Goal: Check status: Check status

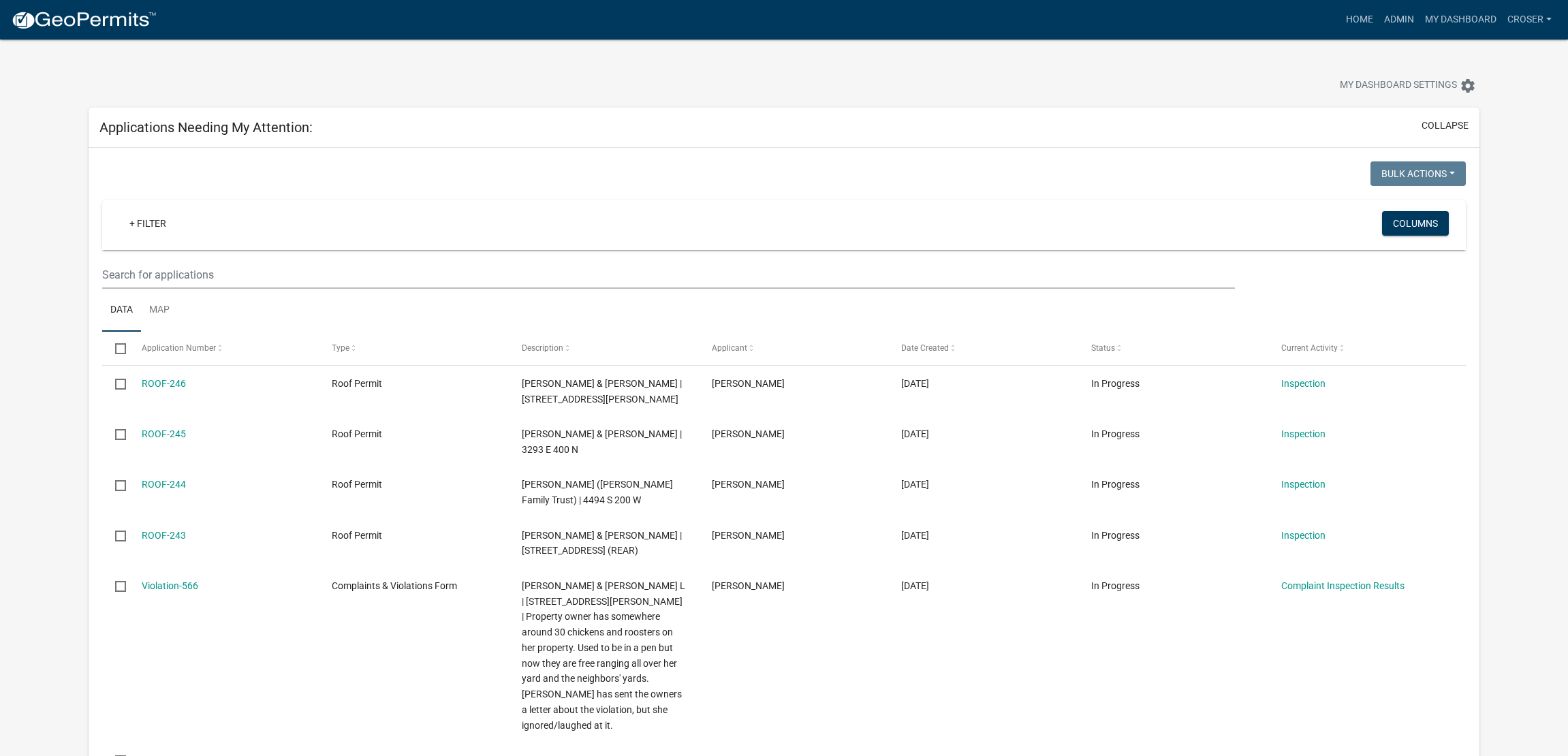
select select "3: 100"
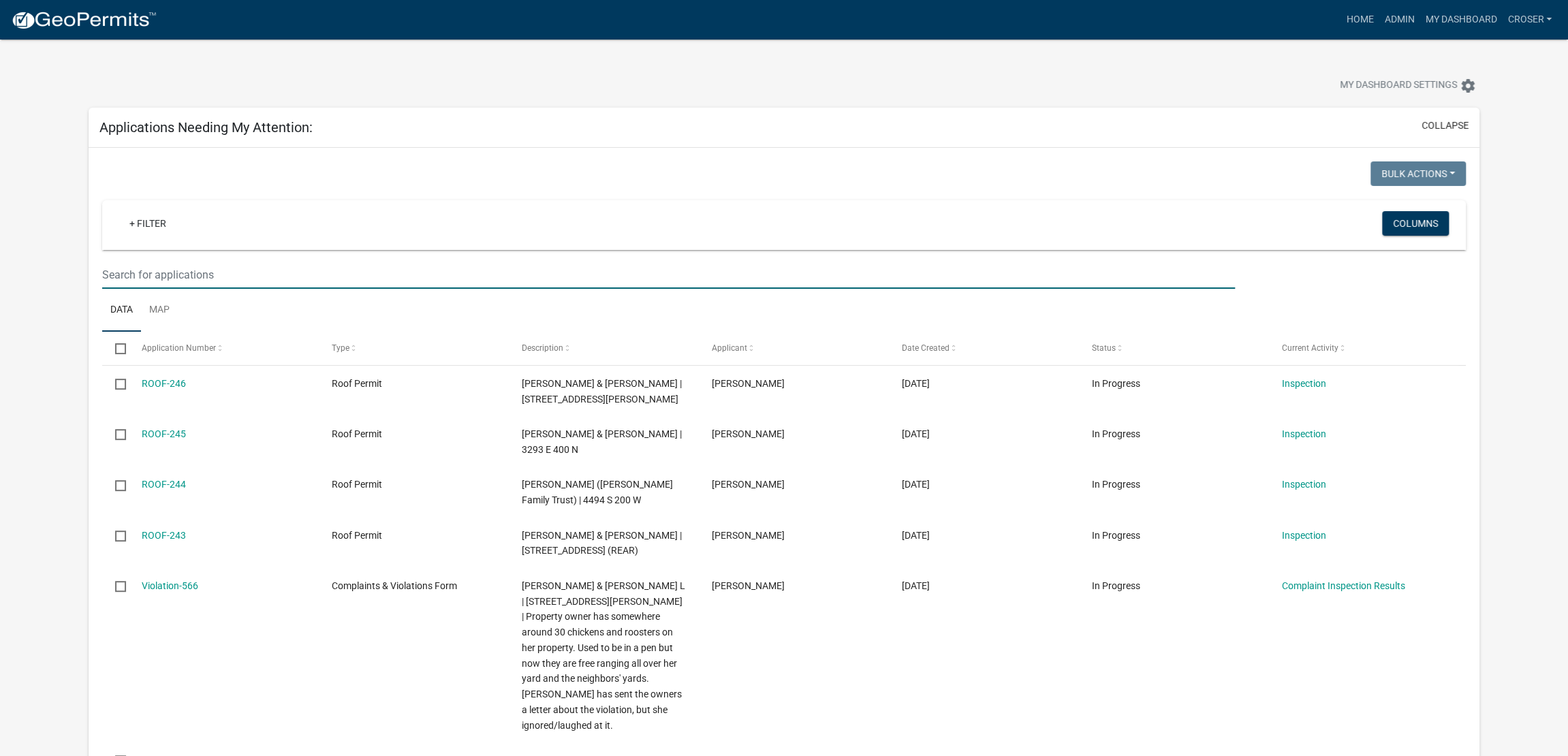
click at [248, 289] on input "text" at bounding box center [669, 275] width 1133 height 28
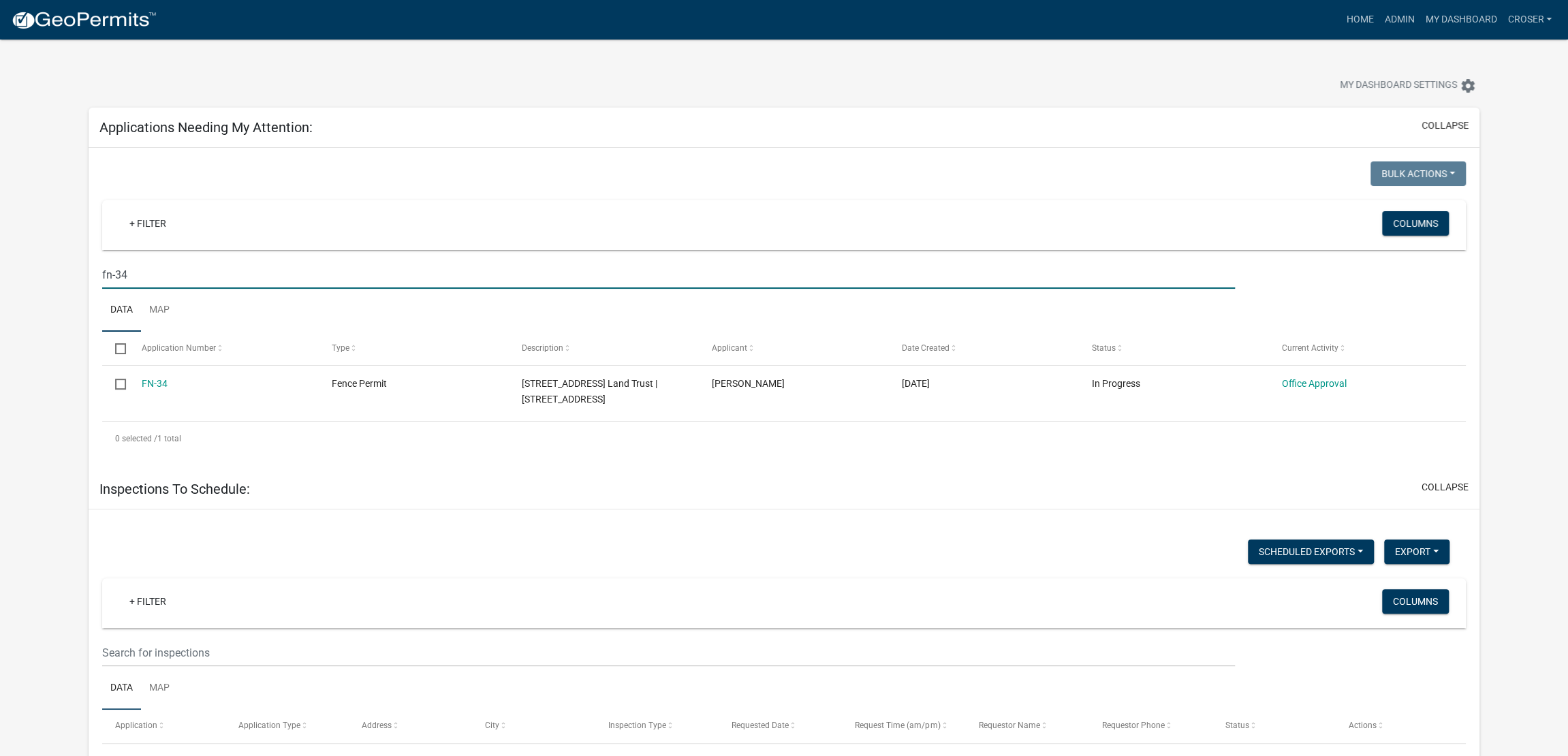
type input "fn-34"
click at [104, 31] on img at bounding box center [84, 20] width 146 height 20
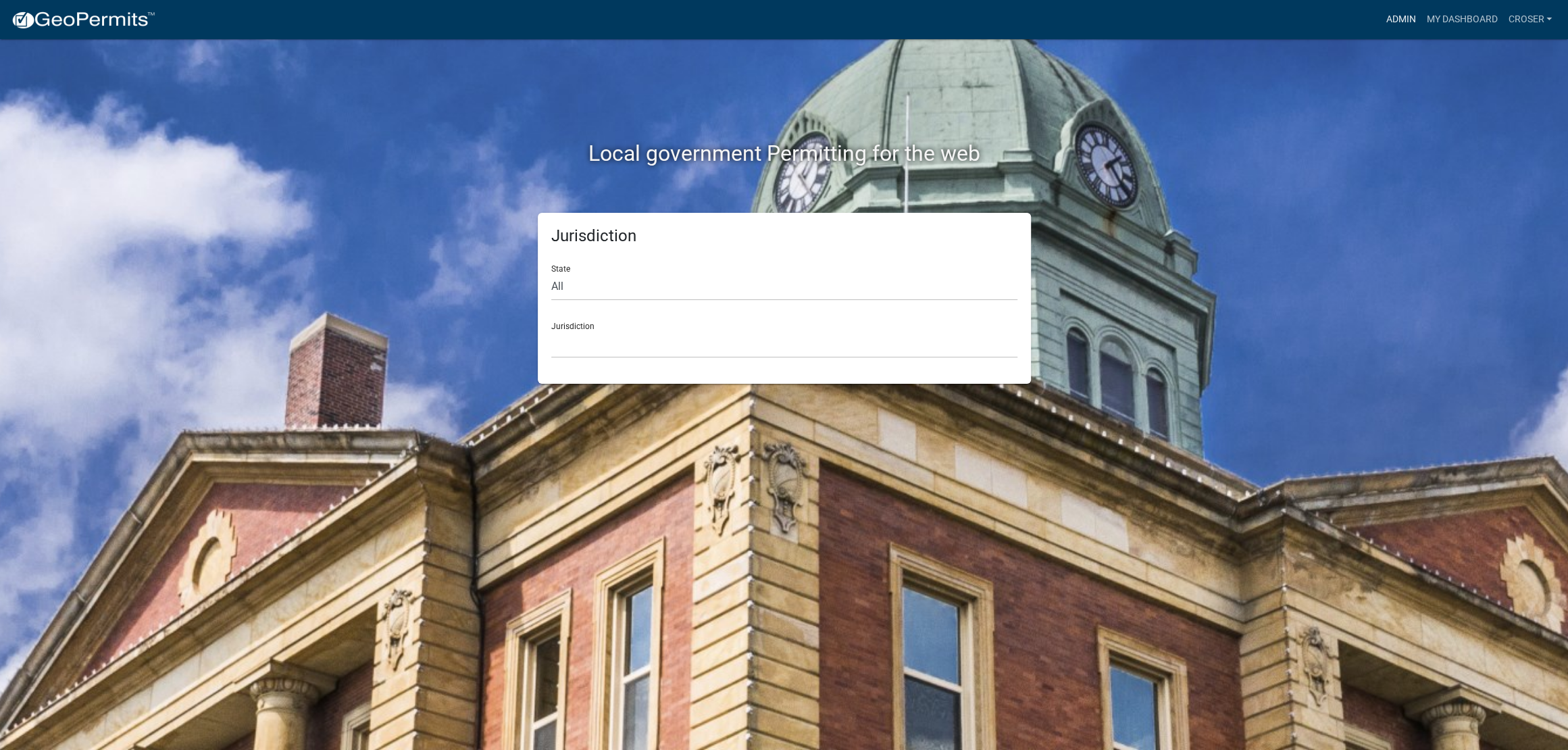
click at [1380, 24] on link "Admin" at bounding box center [1400, 19] width 40 height 26
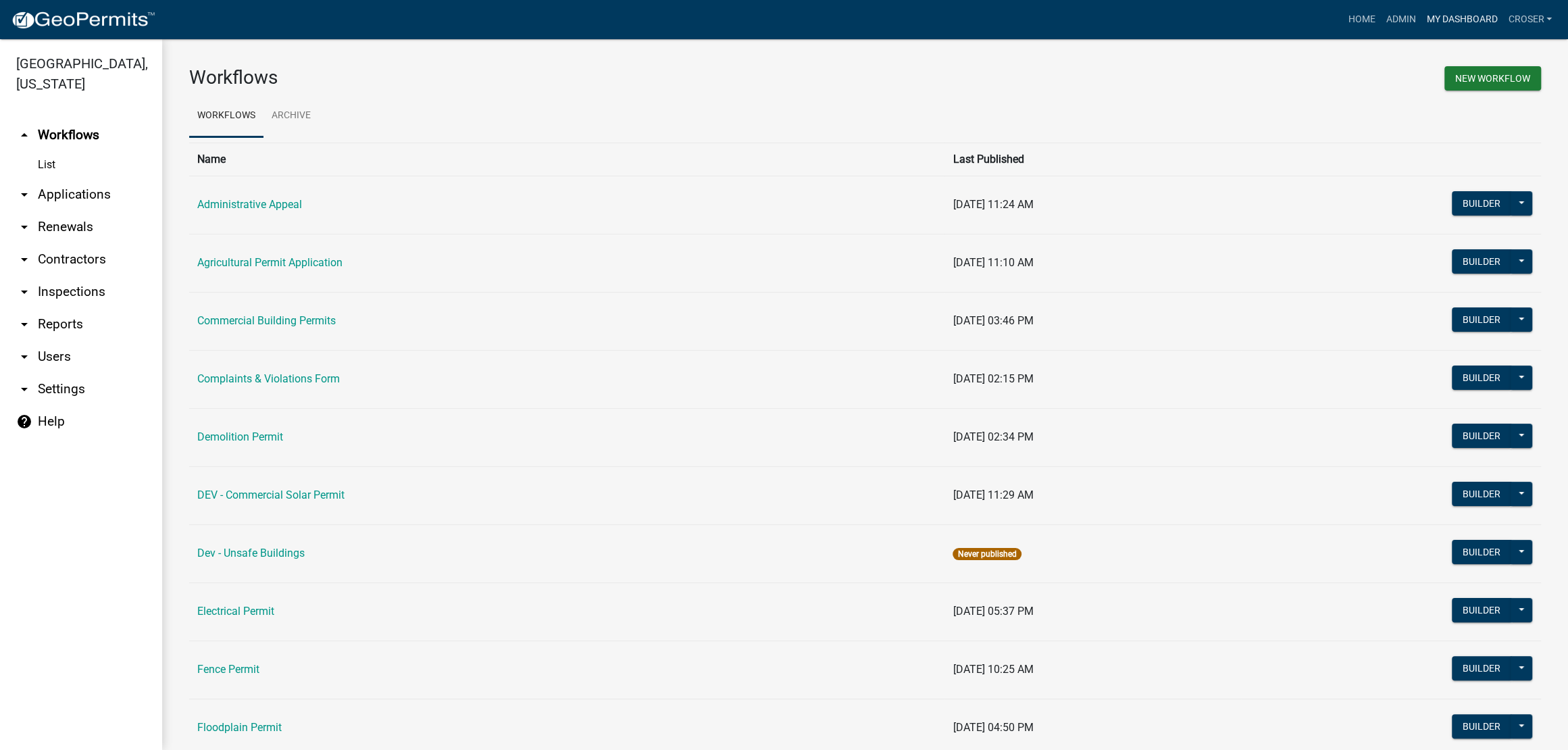
click at [1421, 23] on link "My Dashboard" at bounding box center [1462, 19] width 82 height 26
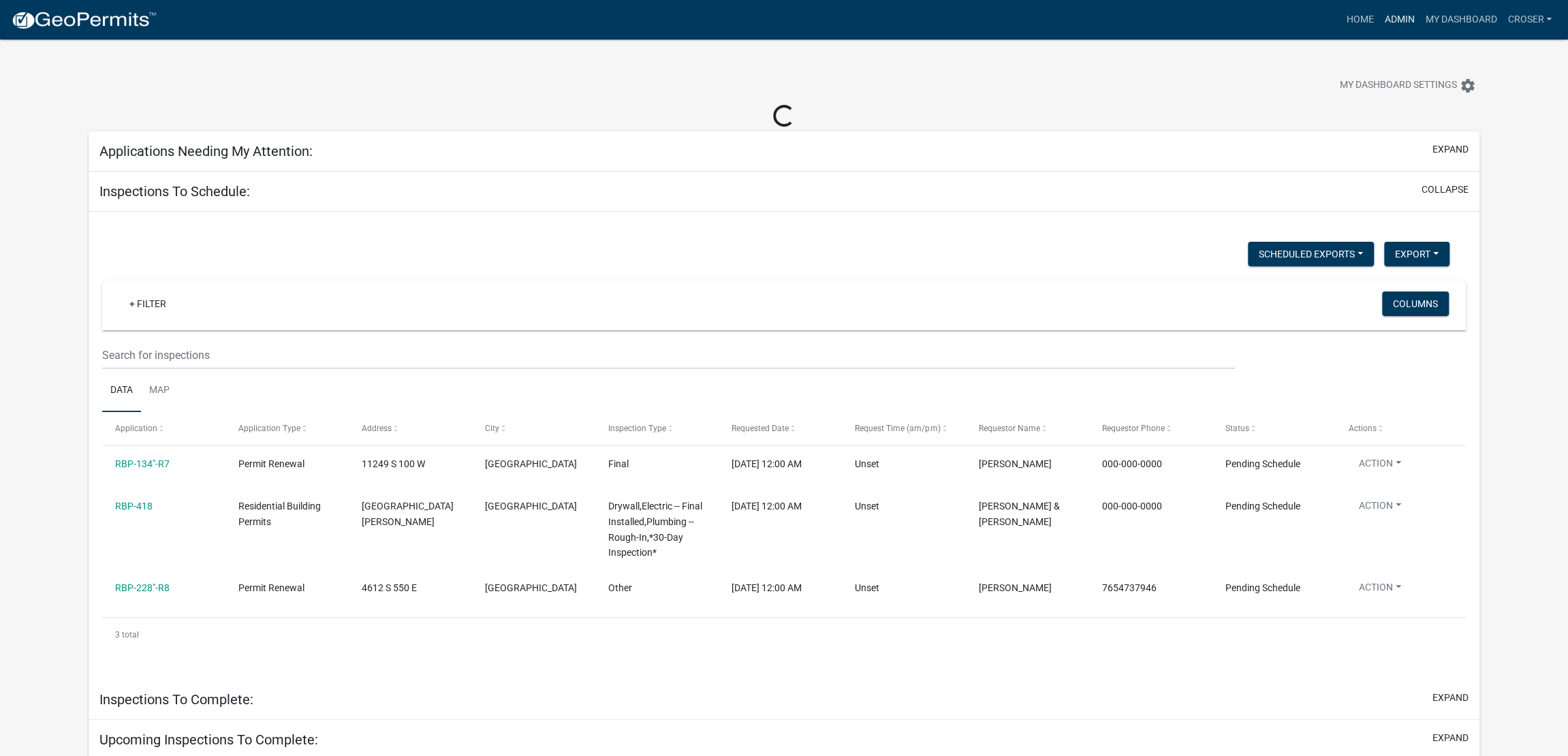
click at [1379, 14] on link "Admin" at bounding box center [1399, 20] width 41 height 26
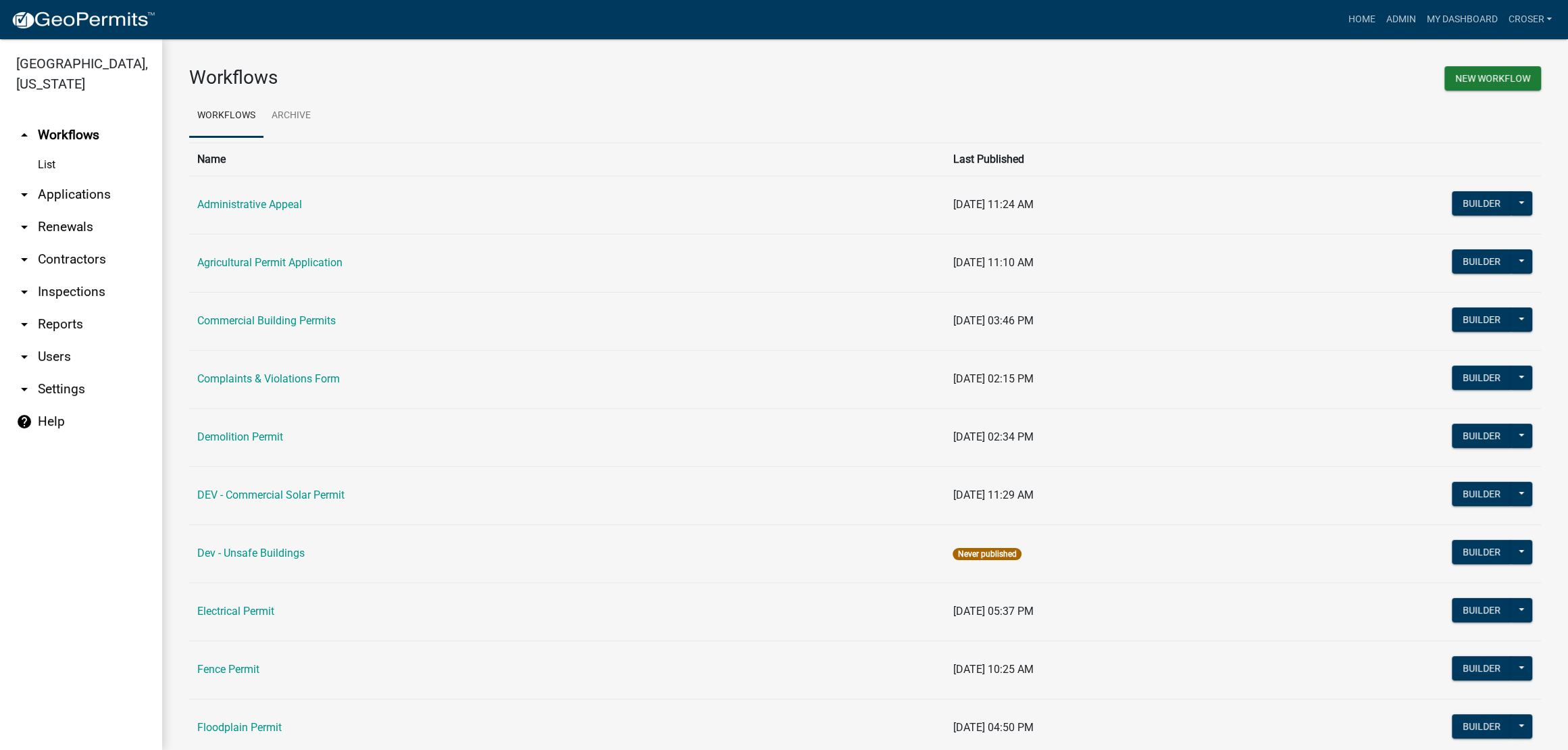
click at [95, 211] on link "arrow_drop_down Applications" at bounding box center [81, 195] width 162 height 33
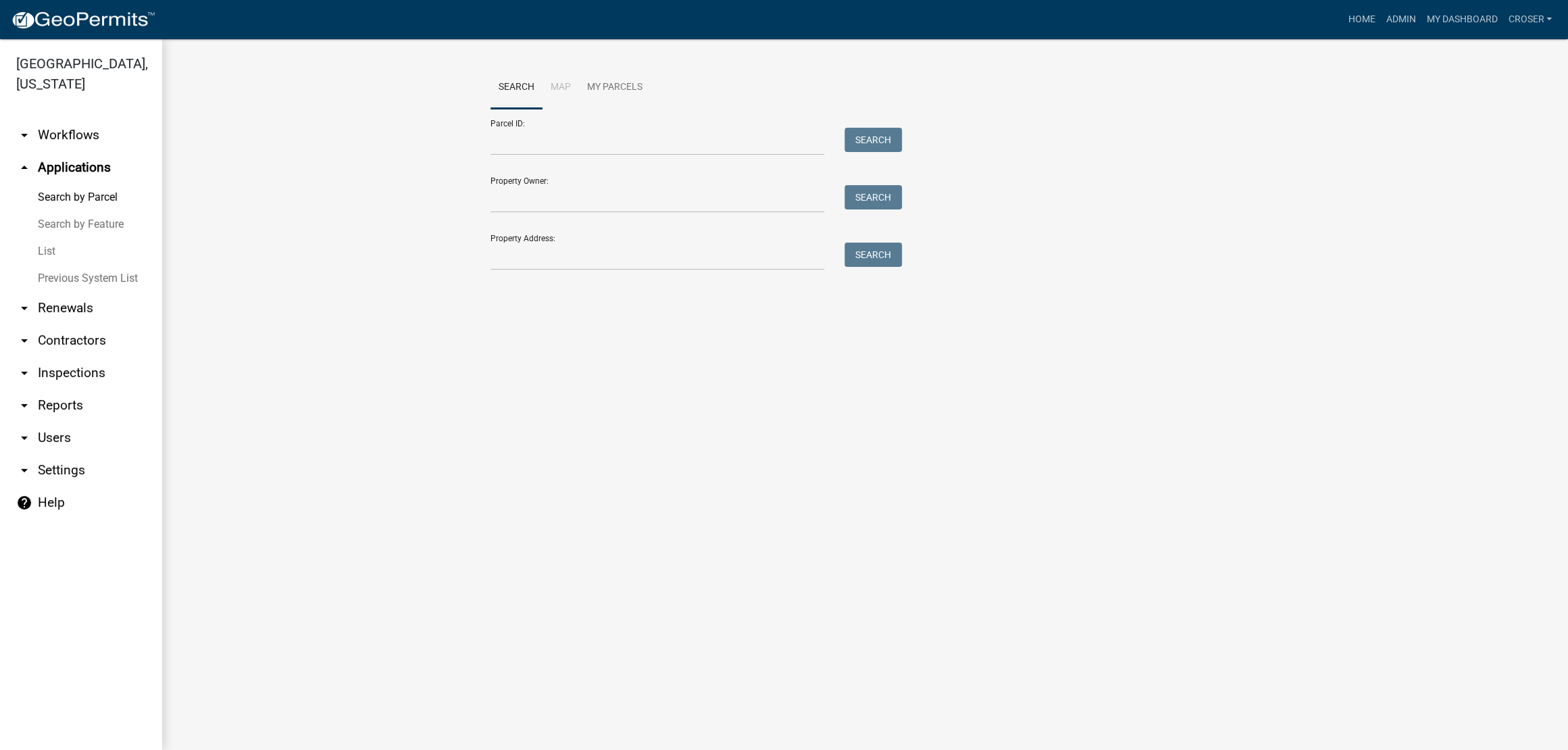
click at [59, 265] on link "List" at bounding box center [81, 251] width 162 height 27
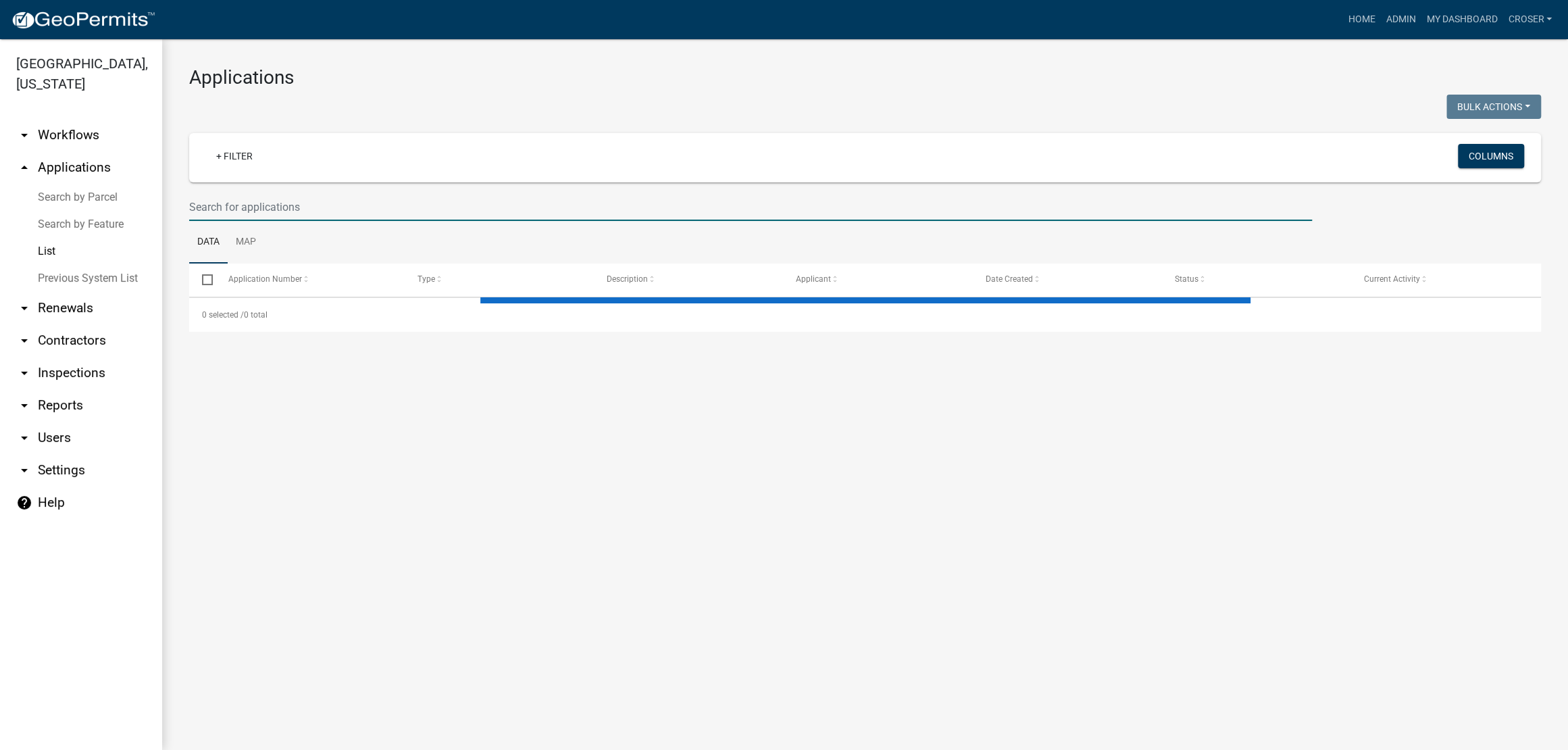
click at [306, 221] on input "text" at bounding box center [750, 207] width 1122 height 28
select select "3: 100"
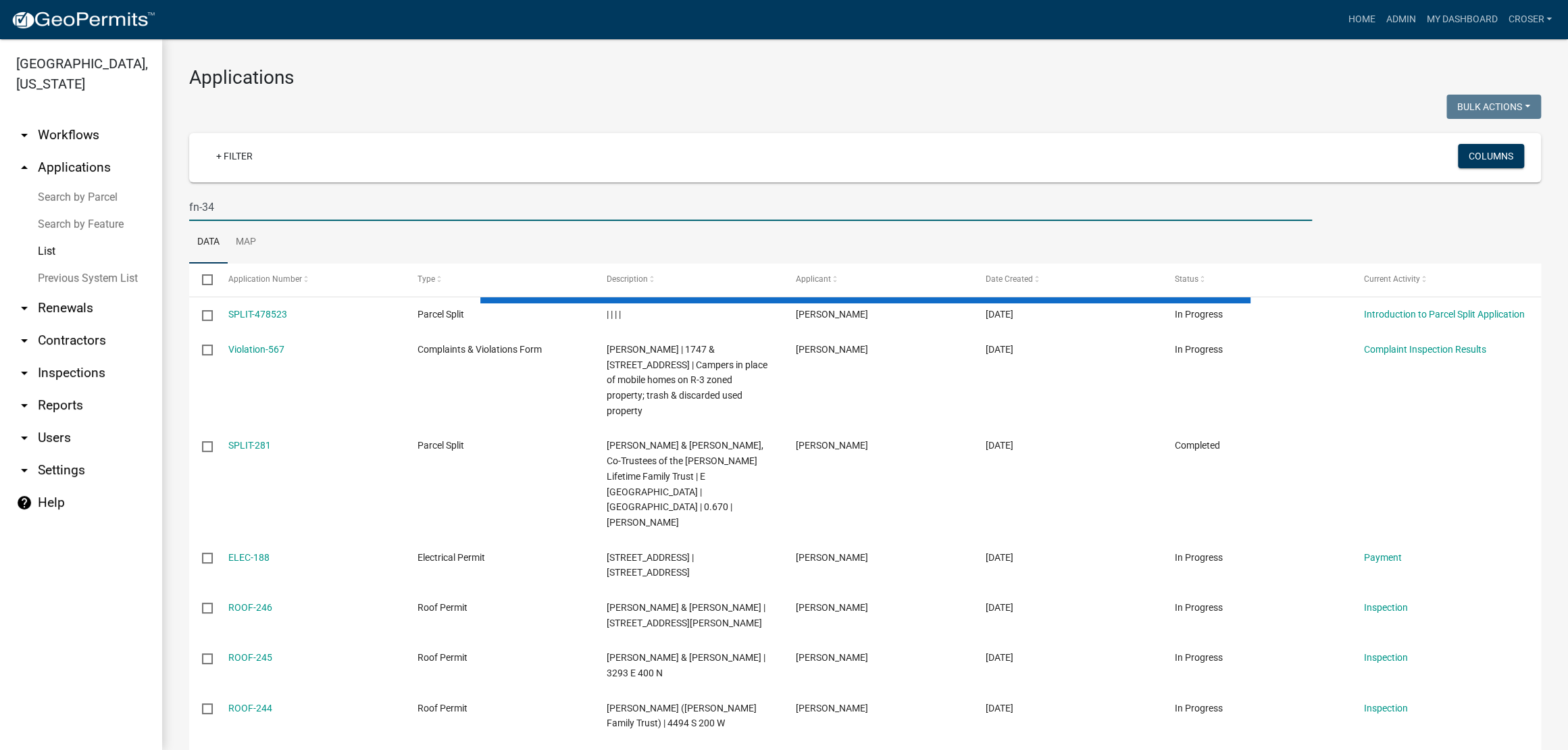
type input "fn-34"
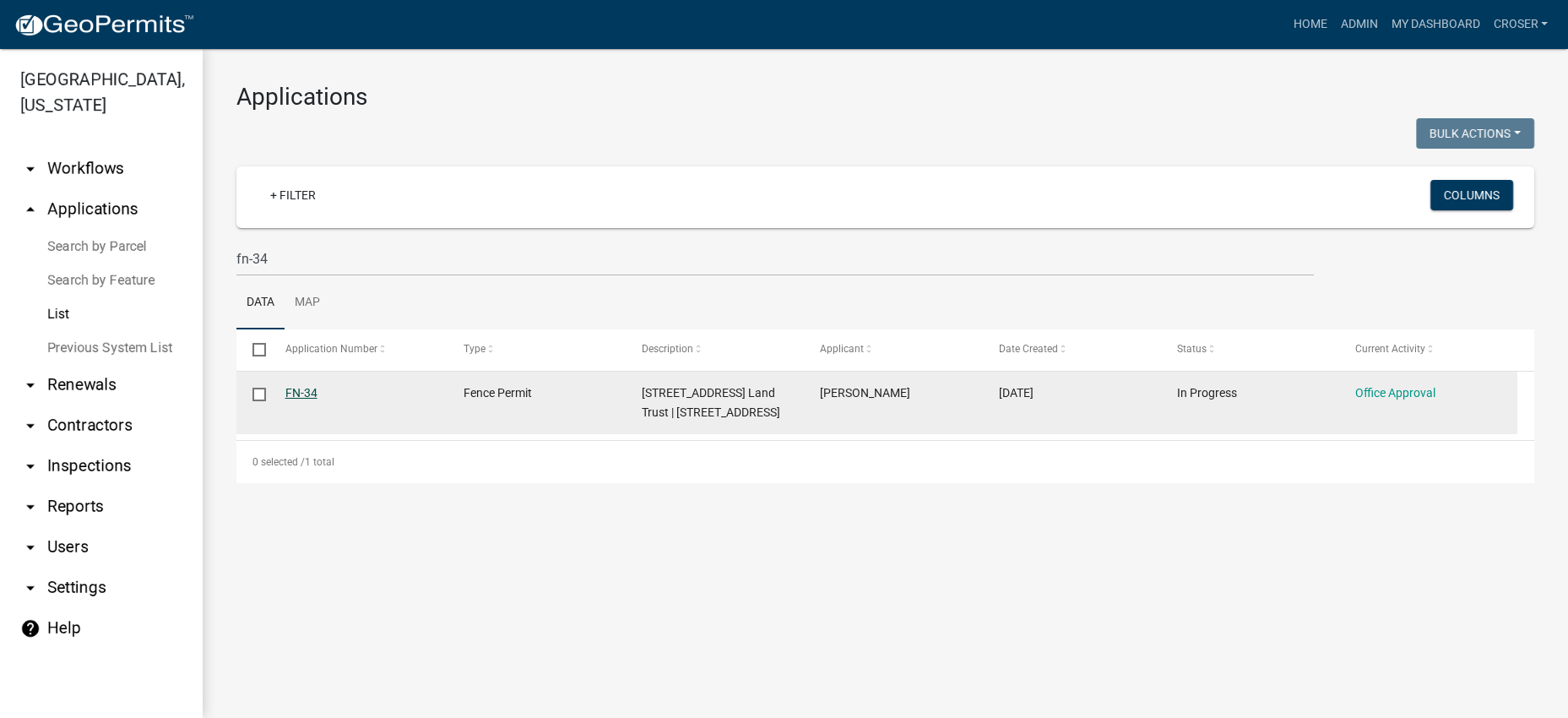
click at [302, 400] on link "FN-34" at bounding box center [301, 393] width 32 height 14
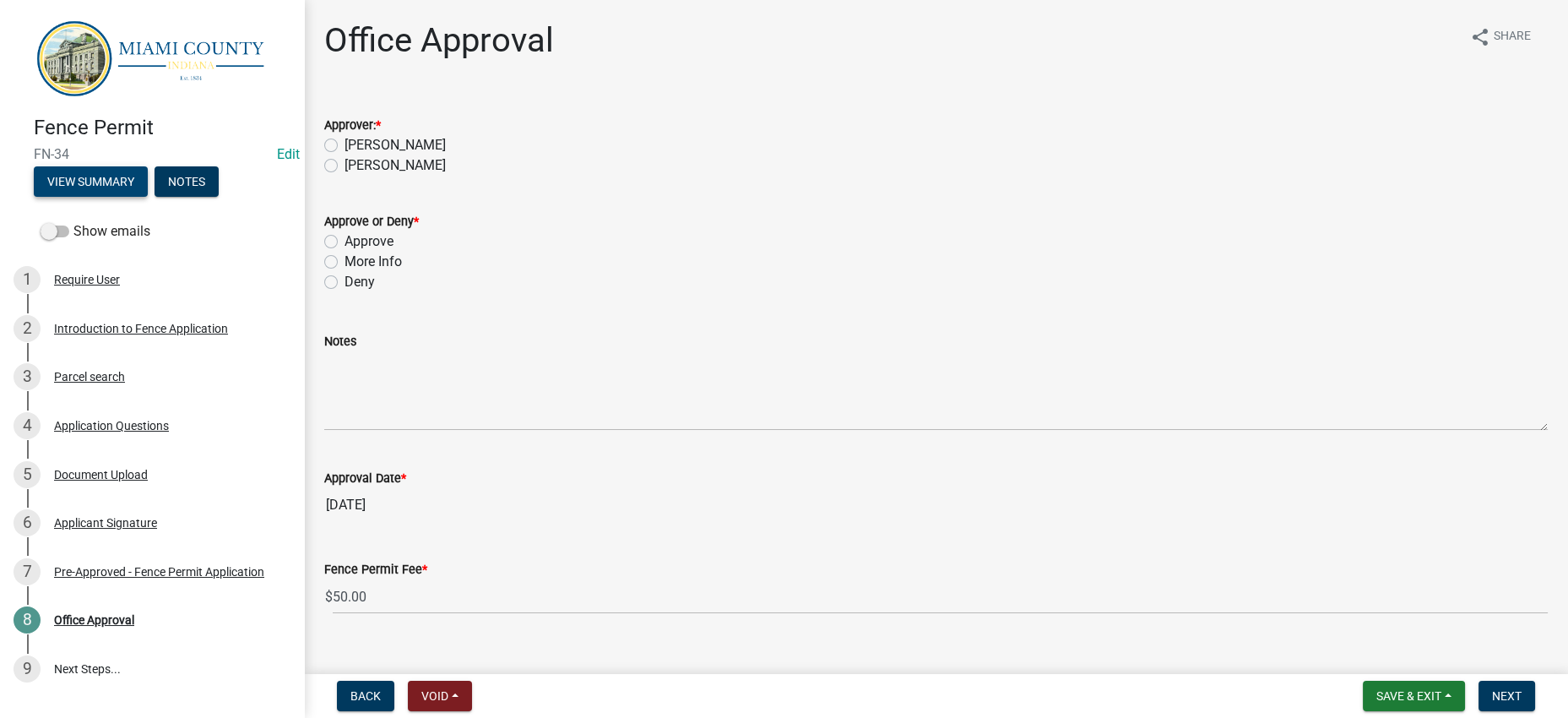
click at [142, 196] on button "View Summary" at bounding box center [90, 181] width 114 height 30
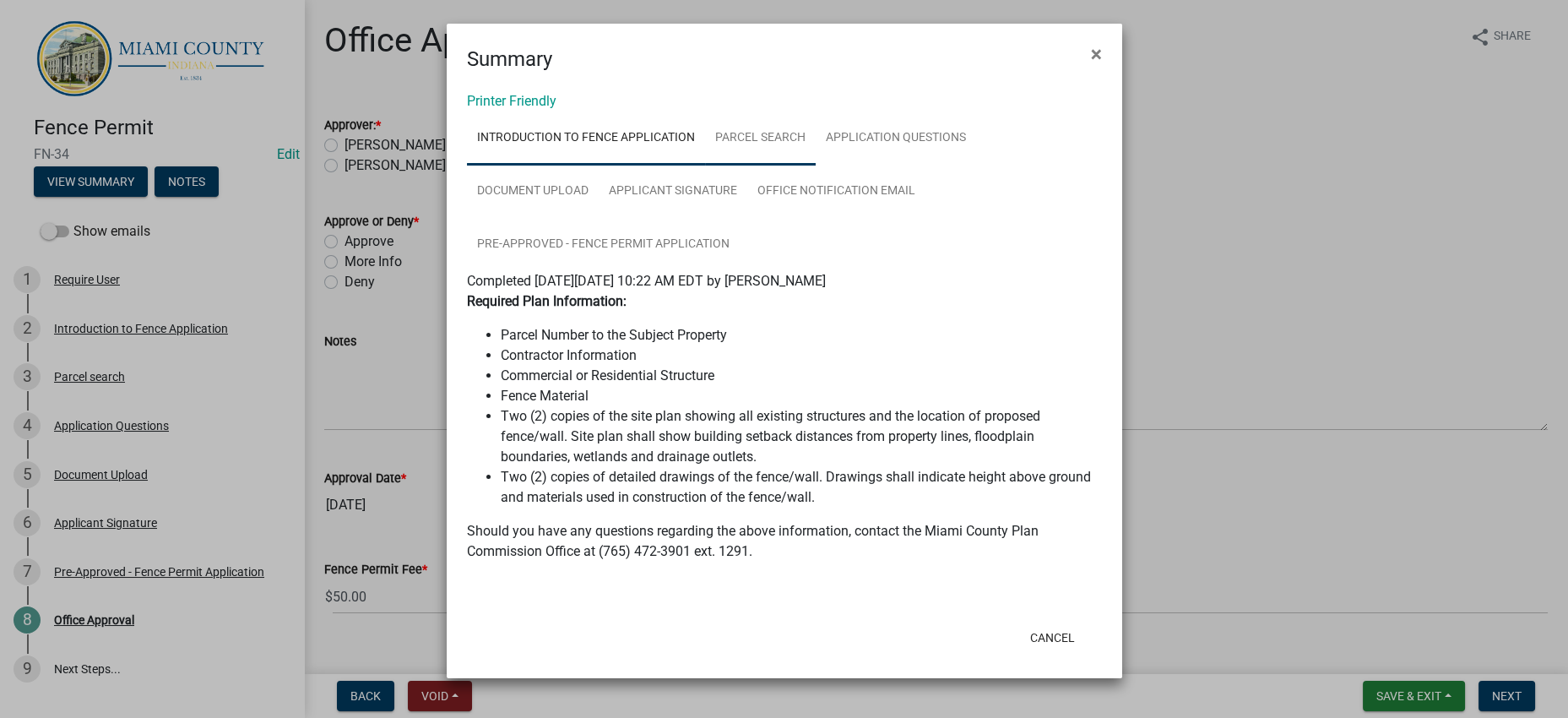
click at [797, 154] on link "Parcel search" at bounding box center [760, 138] width 110 height 54
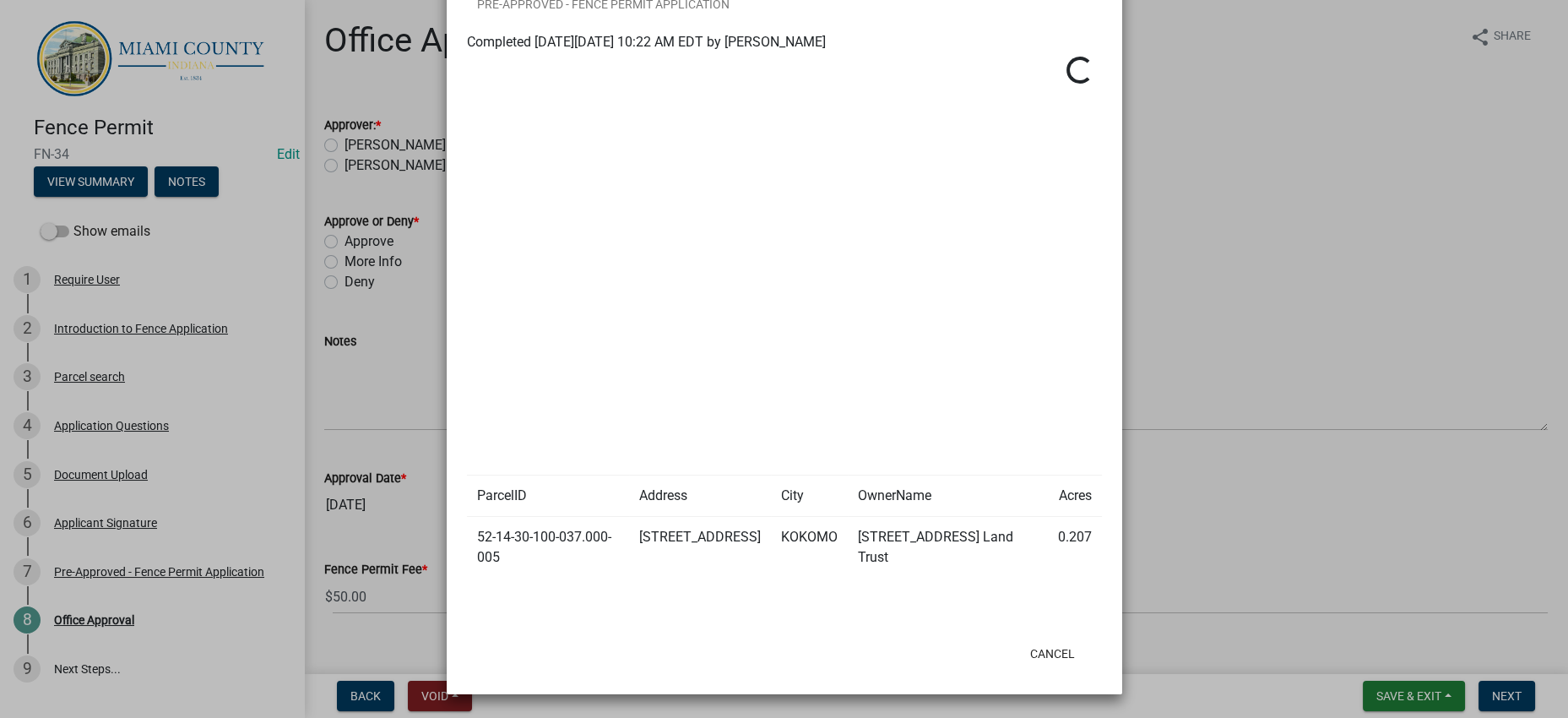
scroll to position [380, 0]
drag, startPoint x: 573, startPoint y: 503, endPoint x: 473, endPoint y: 475, distance: 103.8
click at [473, 517] on td "52-14-30-100-037.000-005" at bounding box center [547, 548] width 162 height 62
copy td "52-14-30-100-037.000-005"
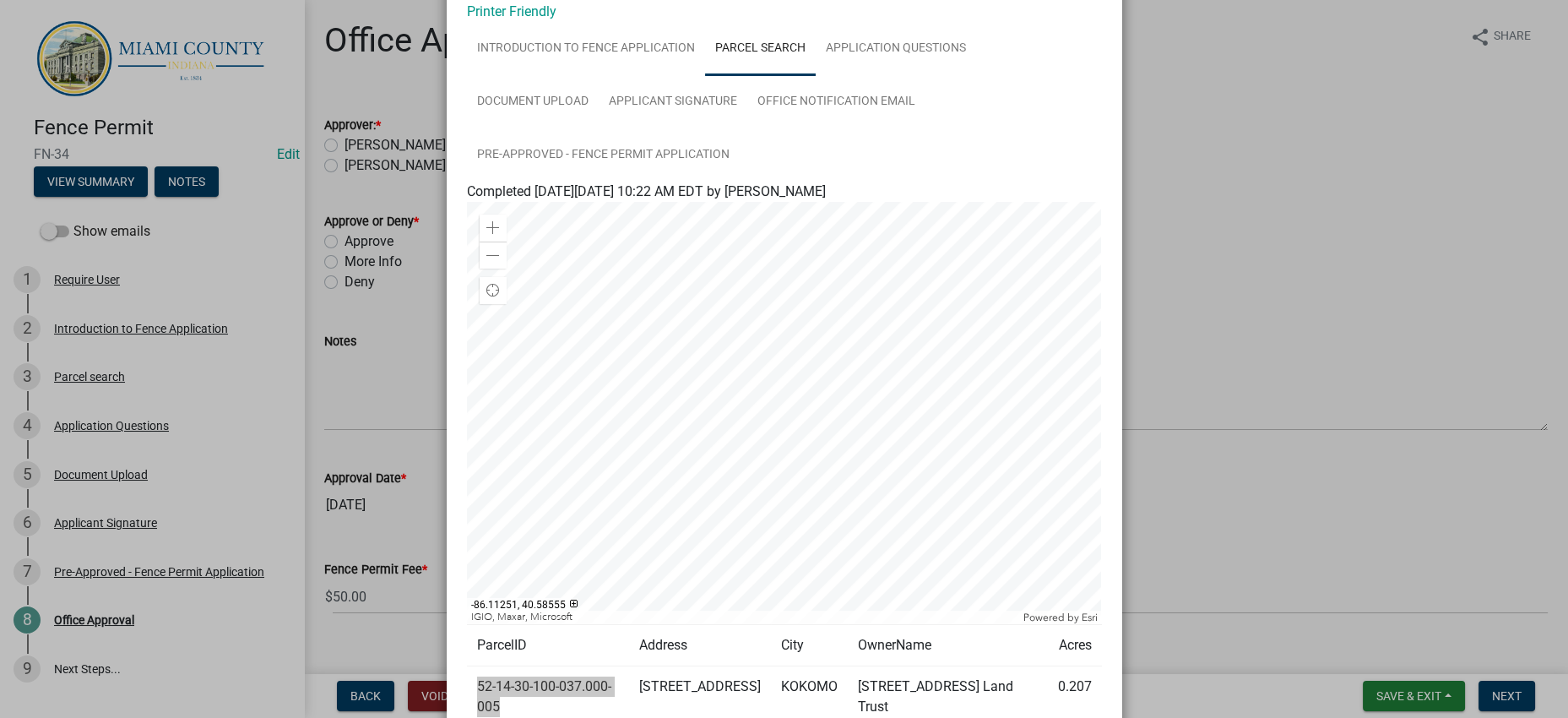
scroll to position [0, 0]
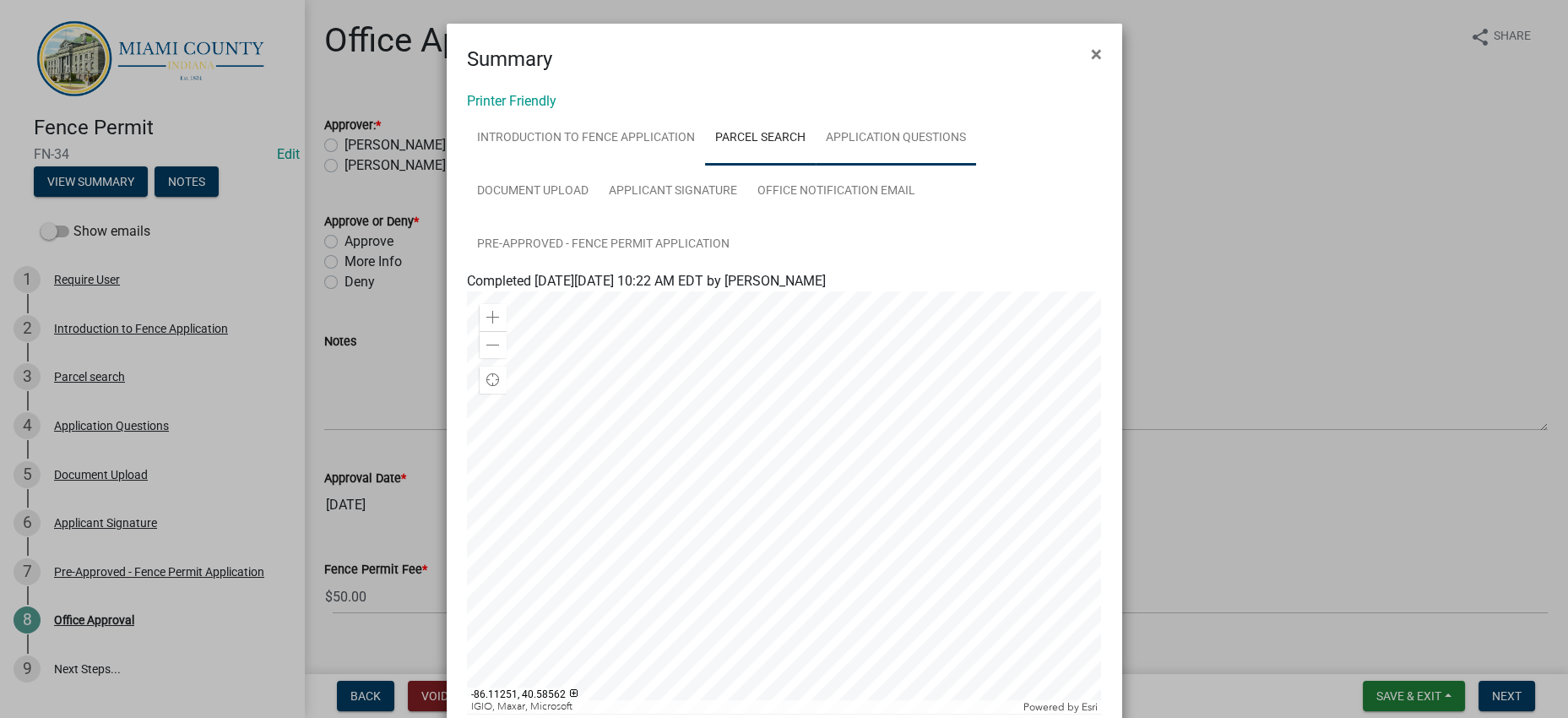
click at [816, 166] on link "Application Questions" at bounding box center [896, 138] width 161 height 54
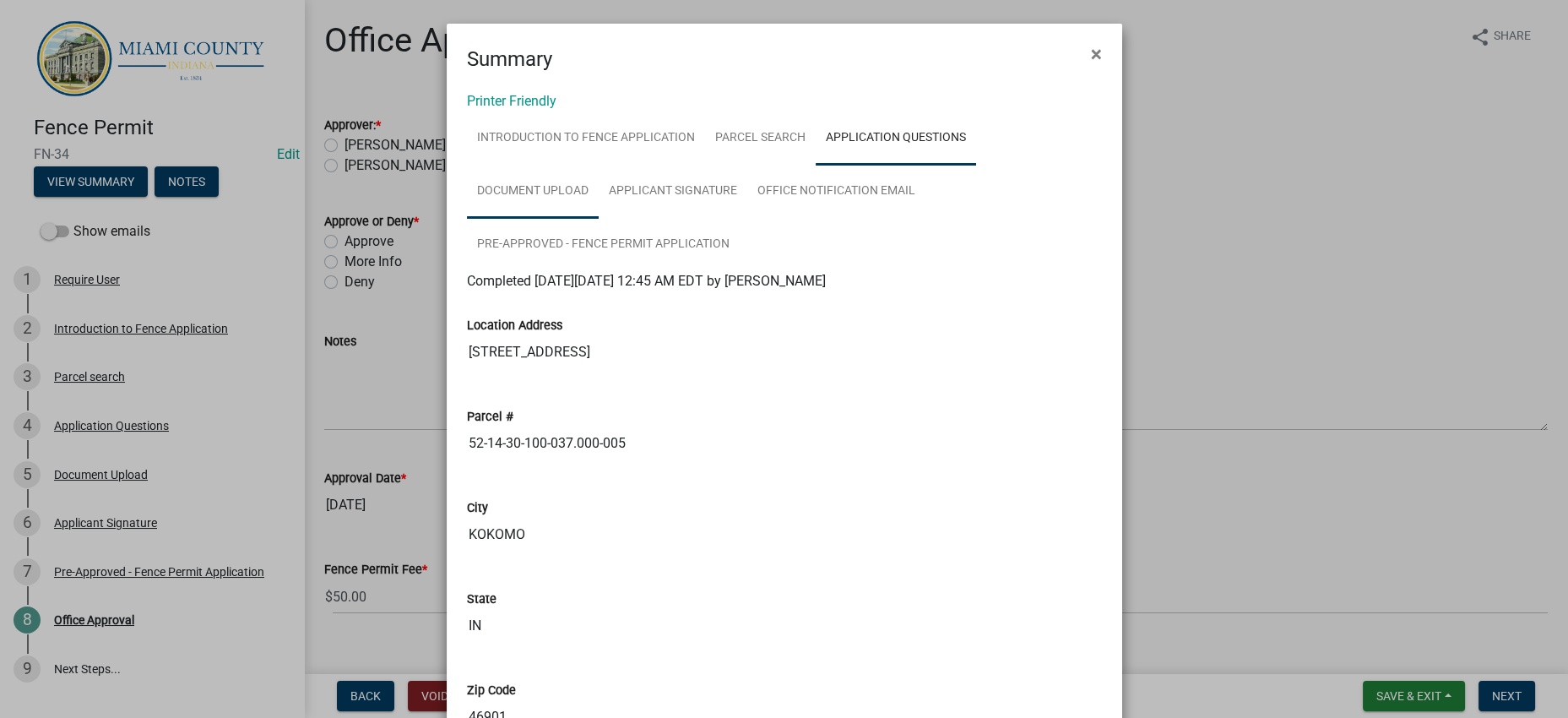
drag, startPoint x: 736, startPoint y: 227, endPoint x: 751, endPoint y: 236, distance: 17.5
click at [599, 219] on link "Document Upload" at bounding box center [533, 192] width 132 height 54
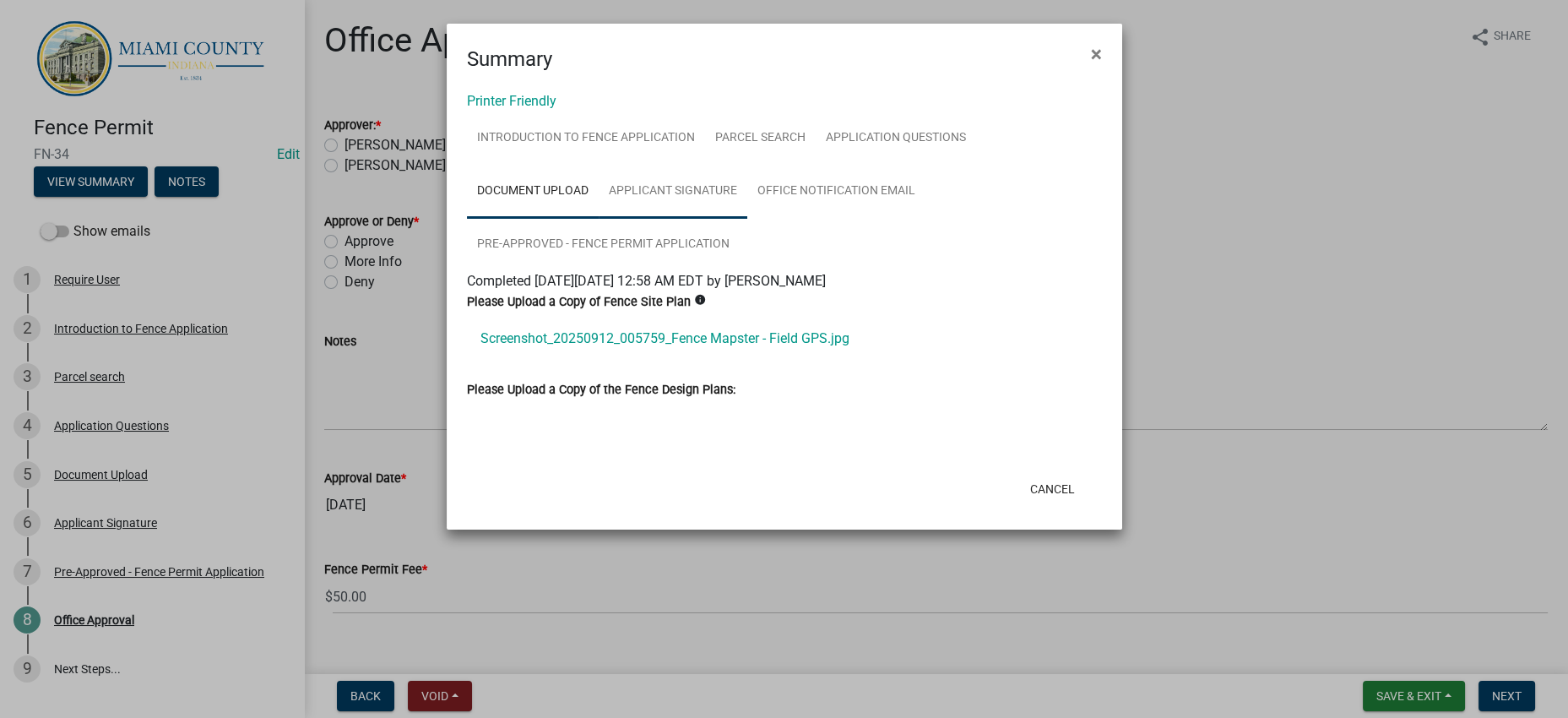
click at [747, 219] on link "Applicant Signature" at bounding box center [672, 192] width 149 height 54
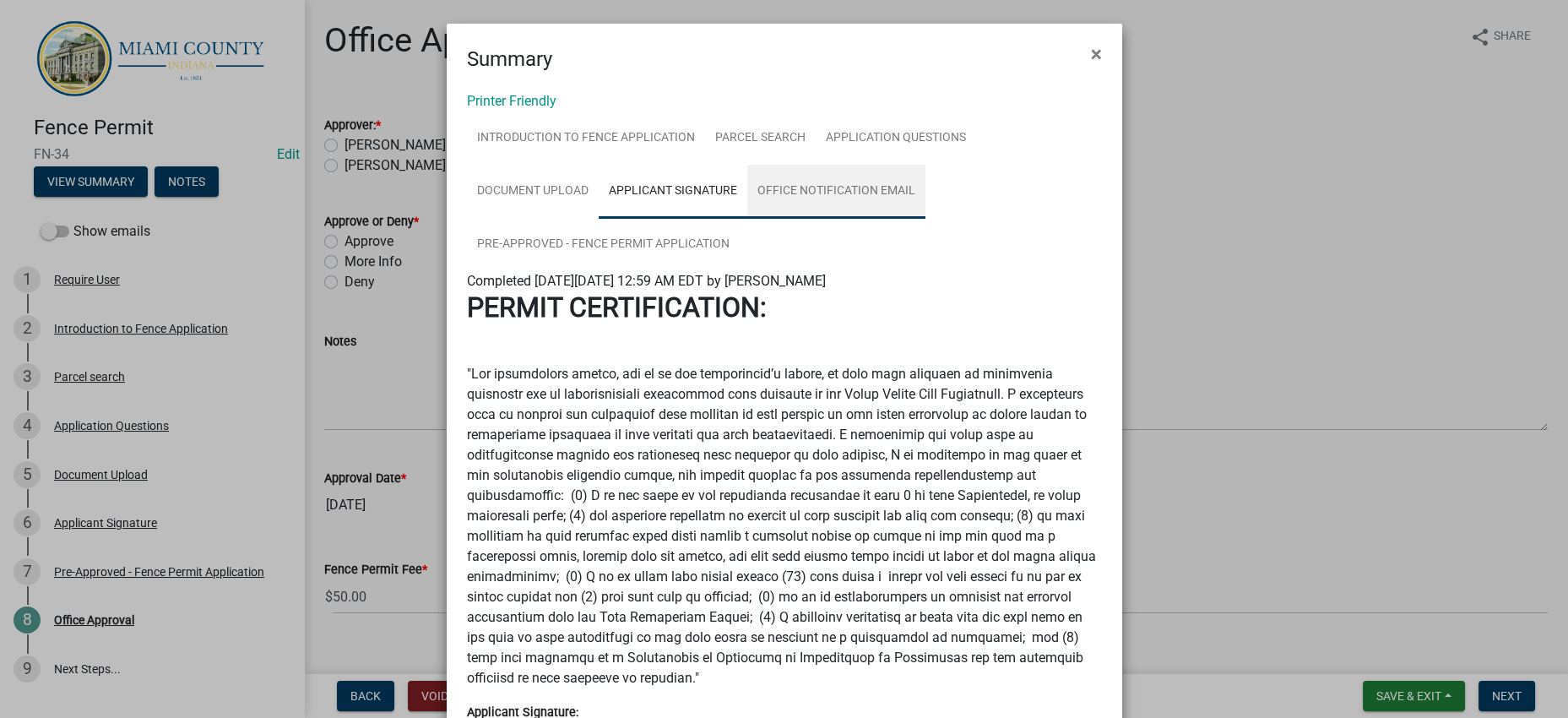
click at [747, 219] on link "Office Notification Email" at bounding box center [836, 192] width 178 height 54
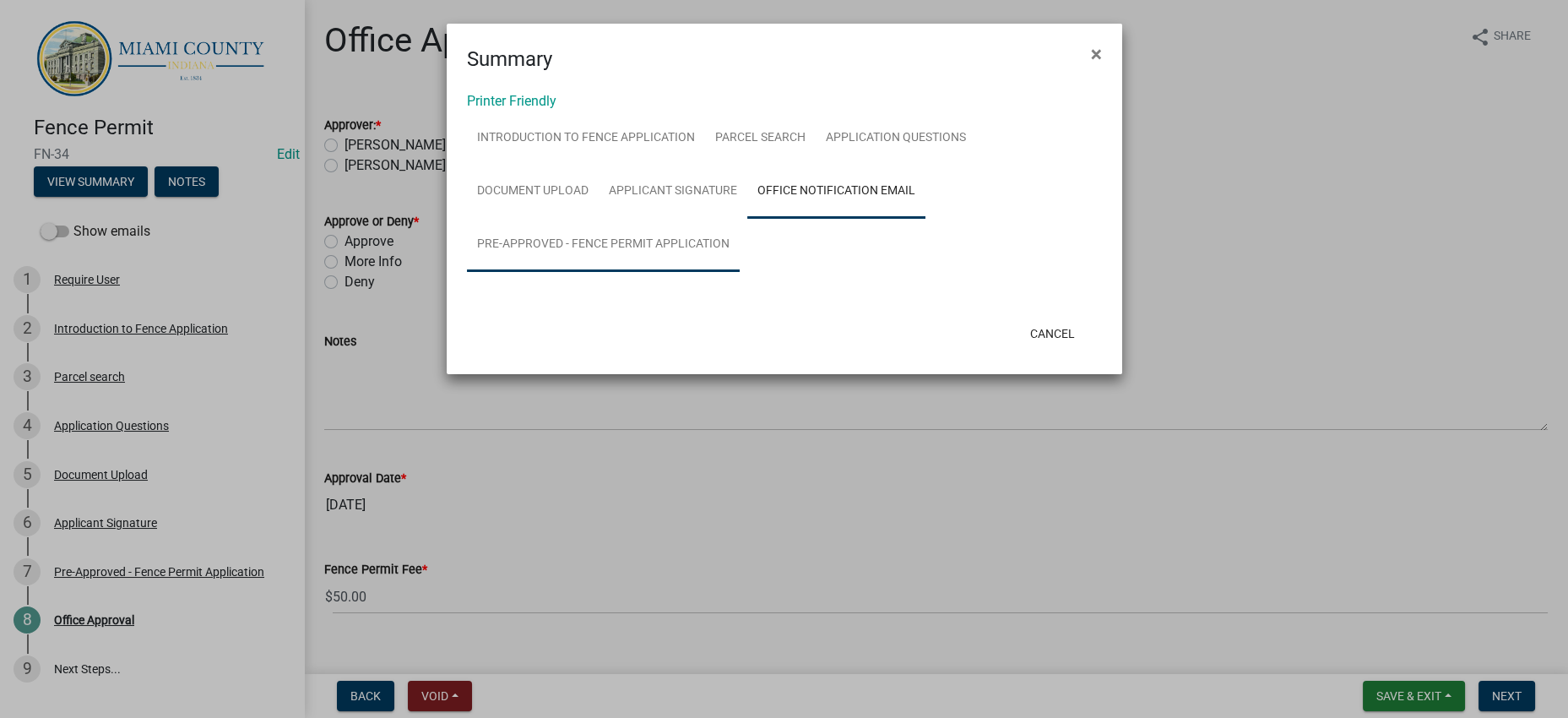
click at [722, 272] on link "Pre-Approved - Fence Permit Application" at bounding box center [603, 245] width 273 height 54
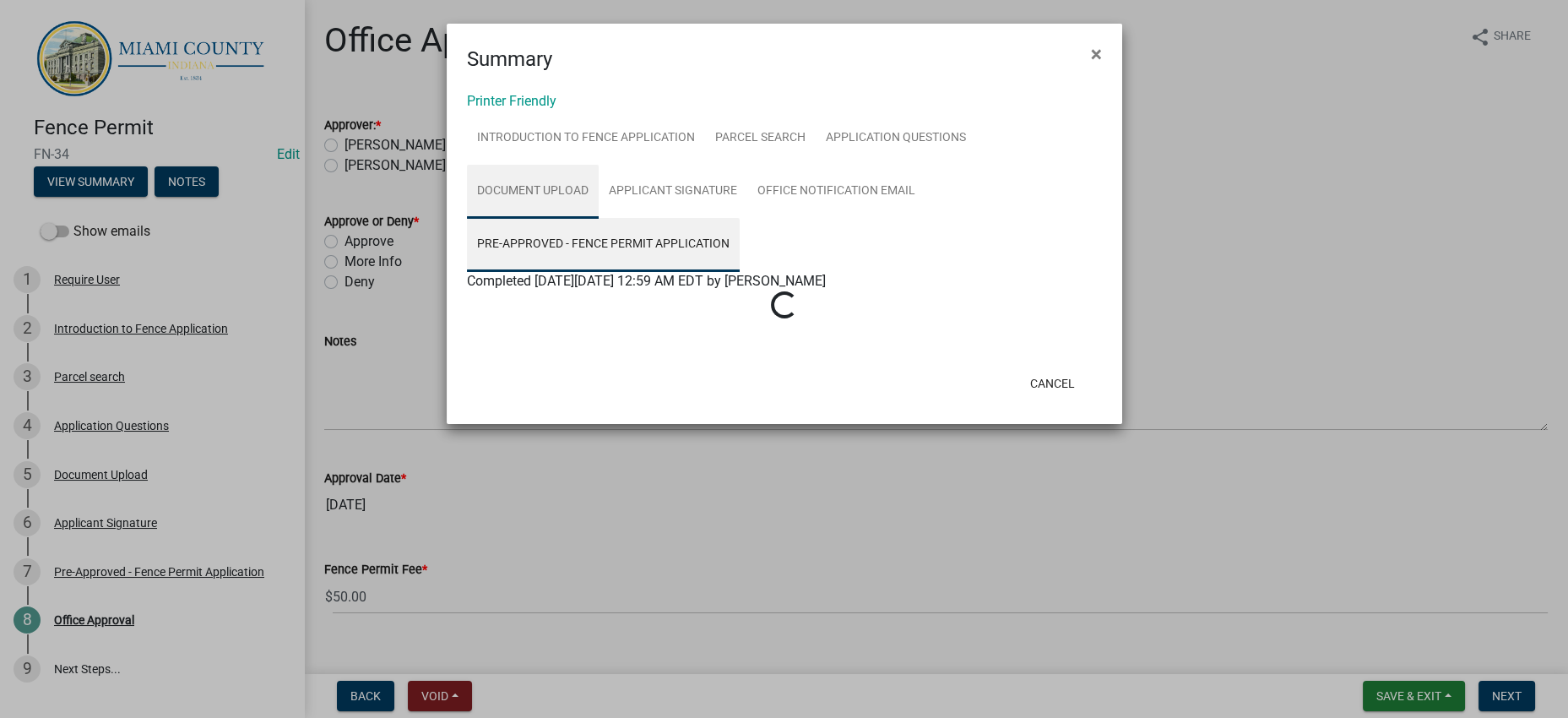
click at [599, 219] on link "Document Upload" at bounding box center [533, 192] width 132 height 54
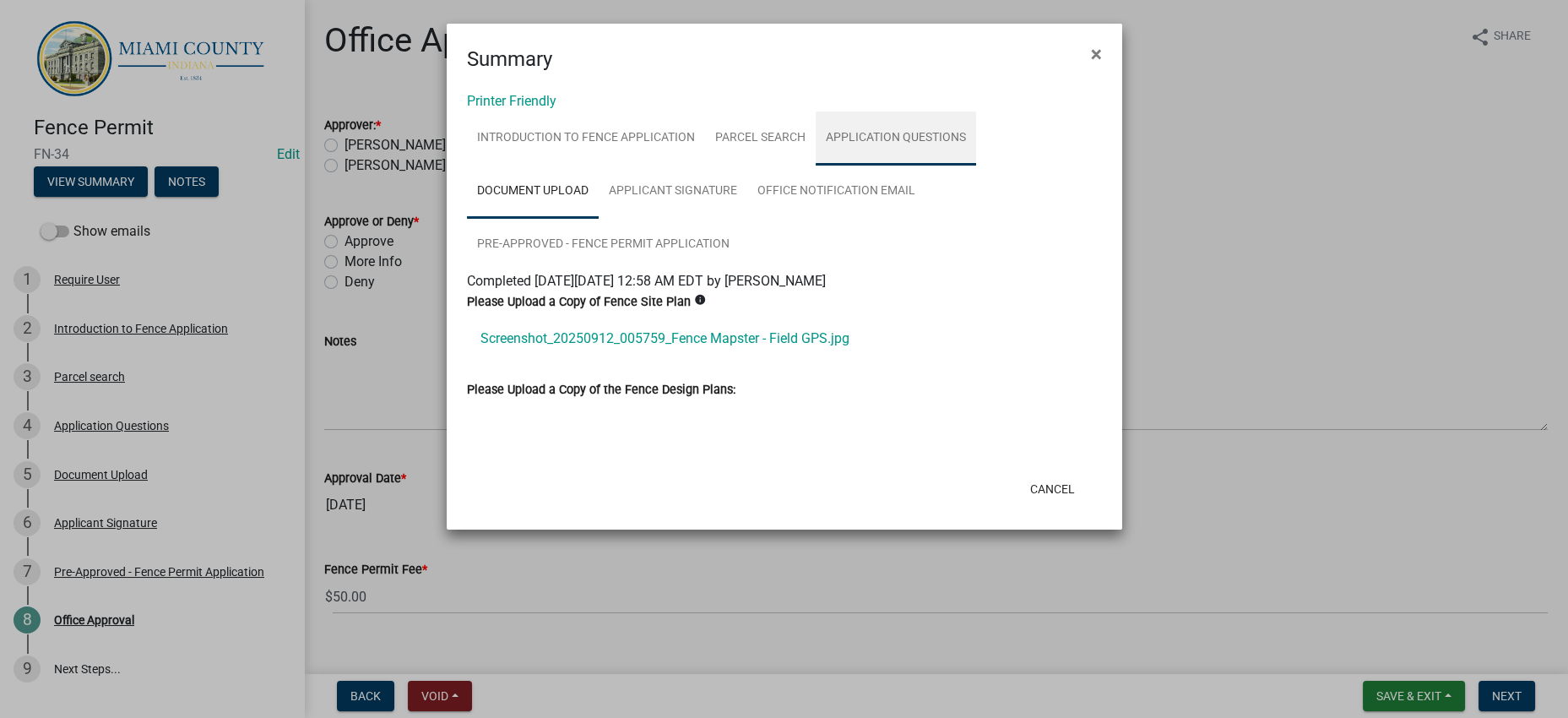
drag, startPoint x: 592, startPoint y: 243, endPoint x: 618, endPoint y: 255, distance: 28.6
click at [816, 166] on link "Application Questions" at bounding box center [896, 138] width 161 height 54
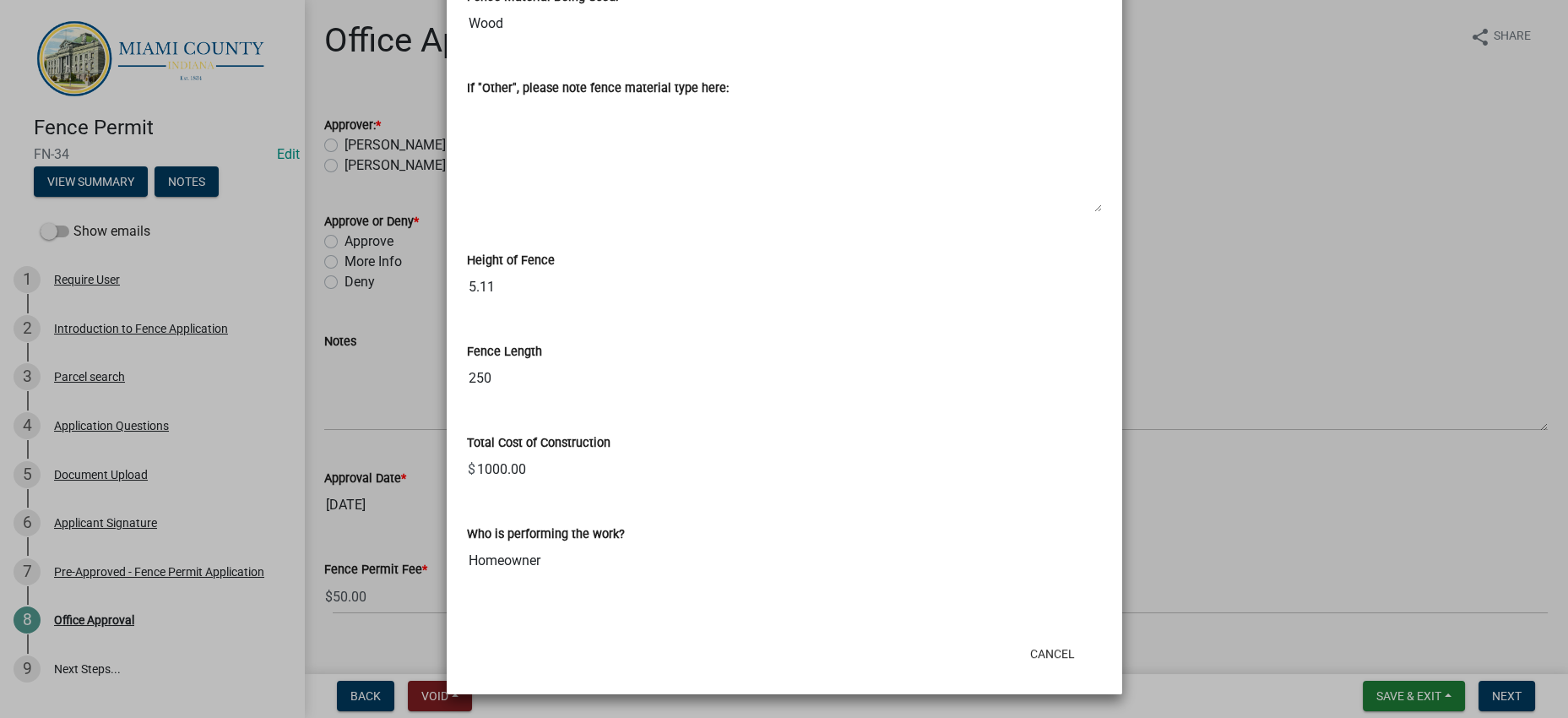
scroll to position [3198, 0]
click at [1016, 639] on button "Cancel" at bounding box center [1052, 654] width 72 height 30
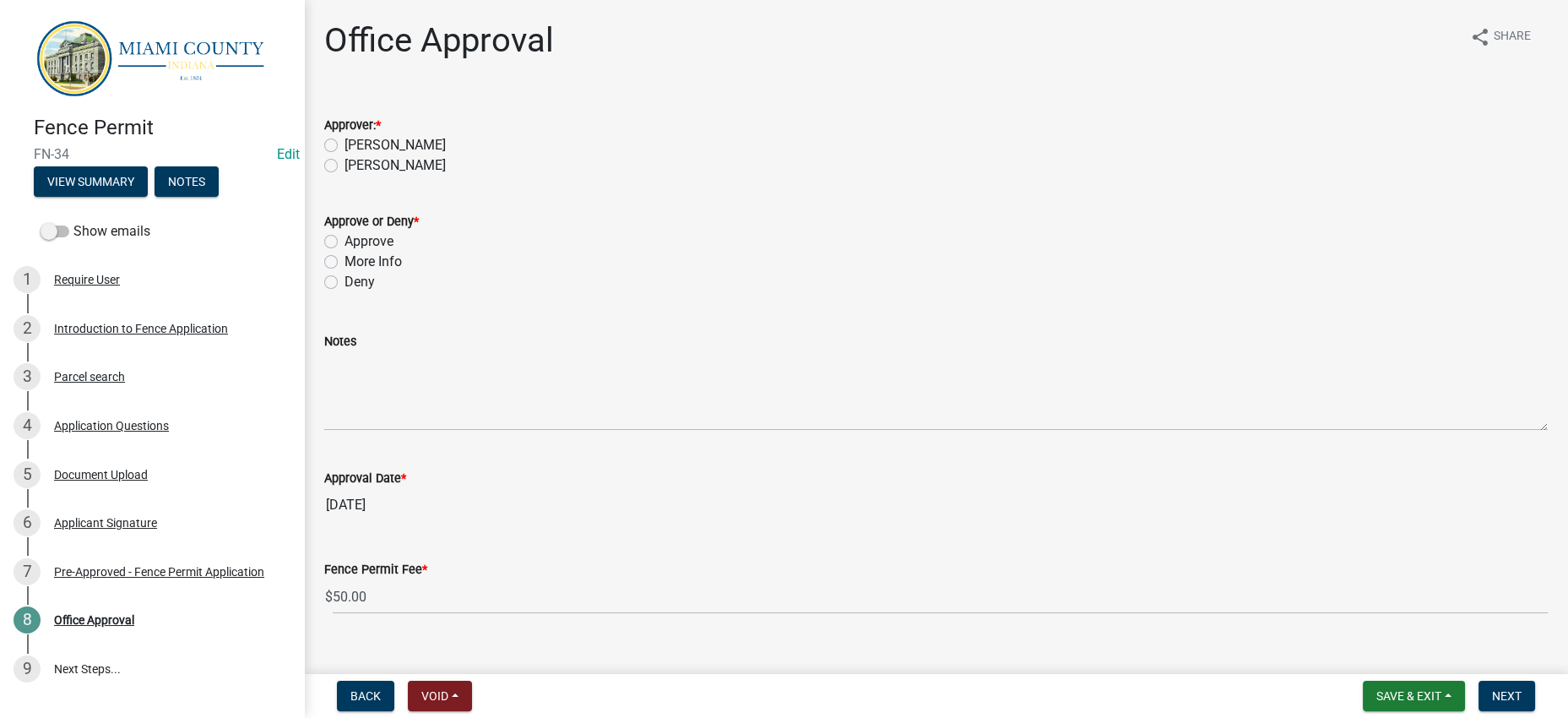
click at [378, 156] on label "[PERSON_NAME]" at bounding box center [395, 145] width 102 height 20
click at [355, 146] on input "[PERSON_NAME]" at bounding box center [350, 141] width 11 height 11
radio input "true"
click at [390, 252] on label "Approve" at bounding box center [369, 241] width 49 height 20
click at [355, 243] on input "Approve" at bounding box center [350, 236] width 11 height 11
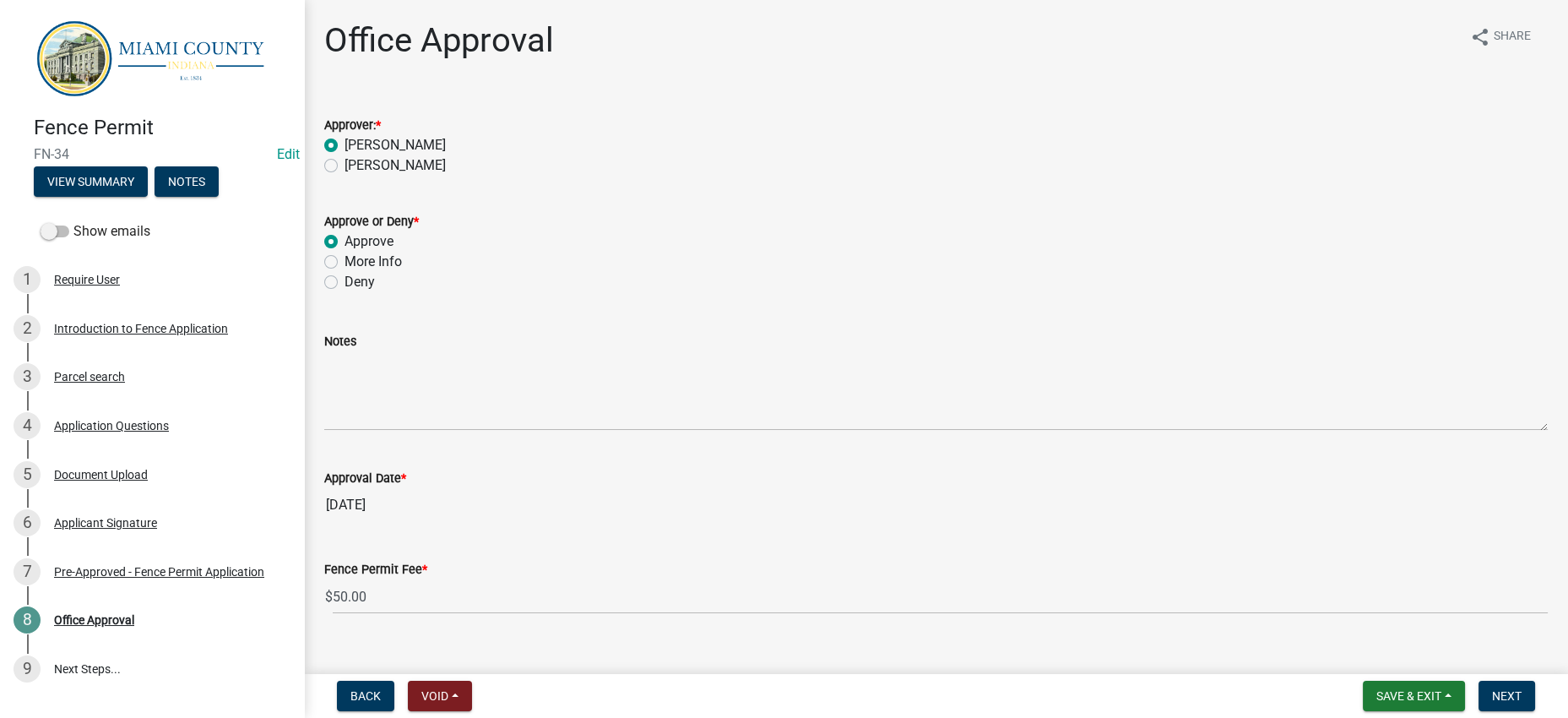
radio input "true"
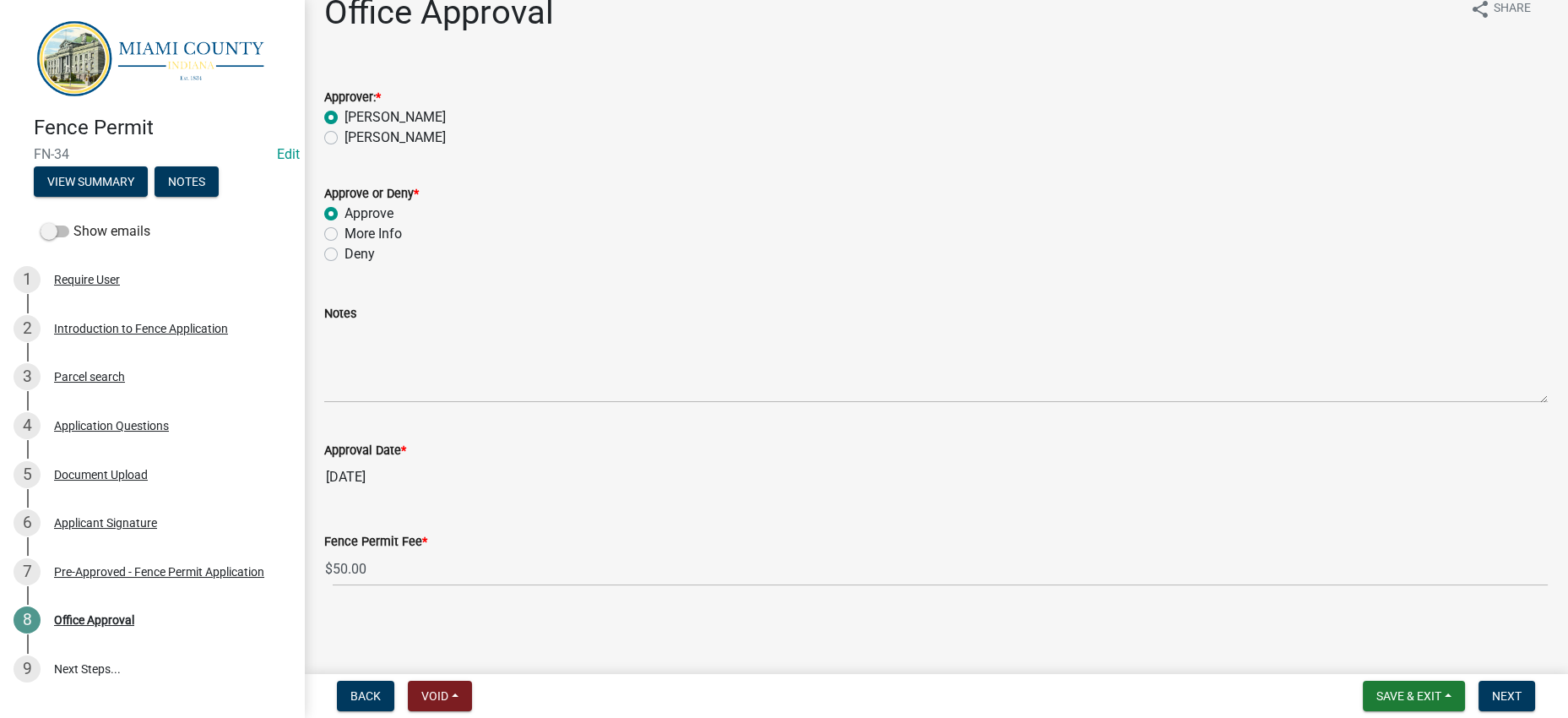
scroll to position [188, 0]
click at [1492, 689] on span "Next" at bounding box center [1506, 696] width 30 height 14
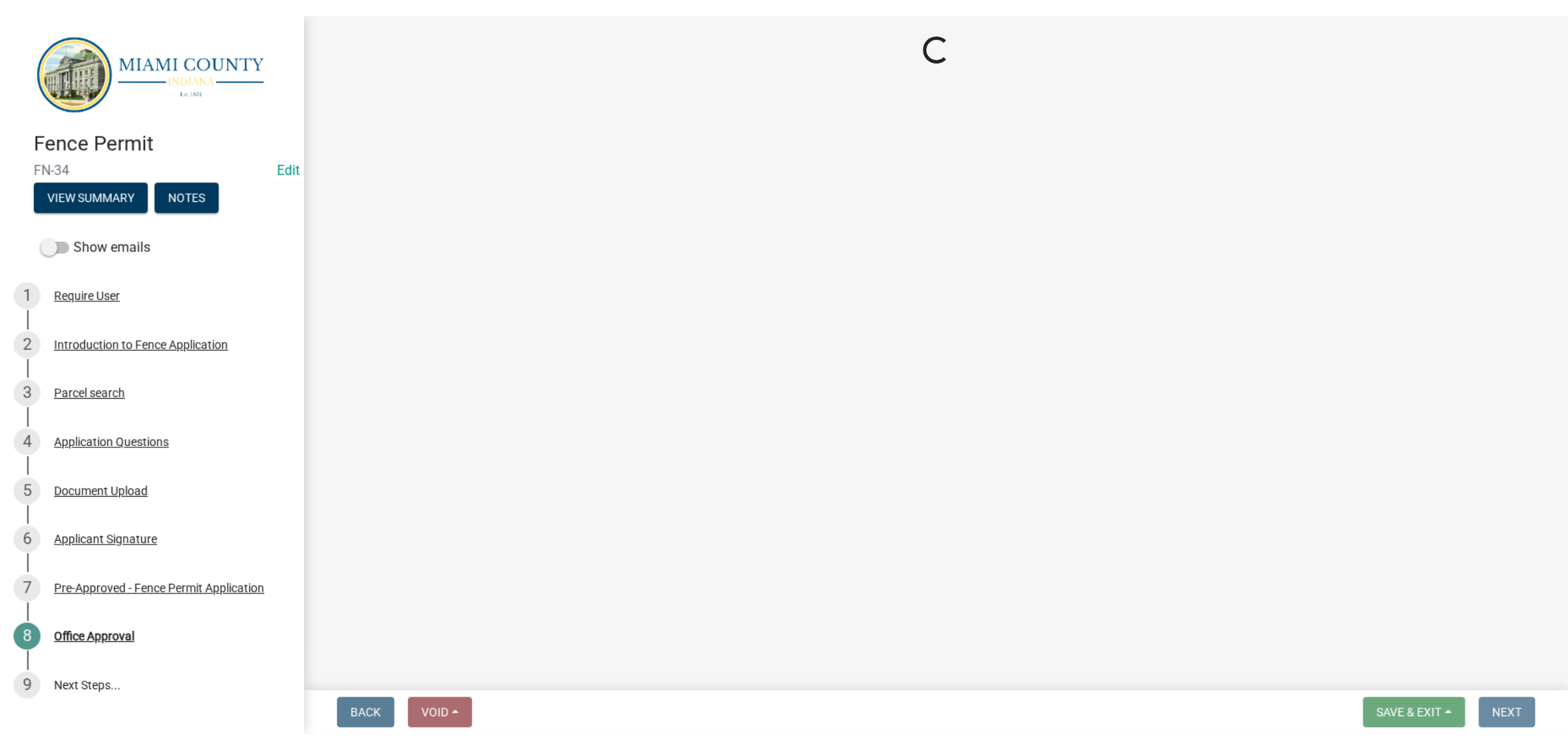
scroll to position [0, 0]
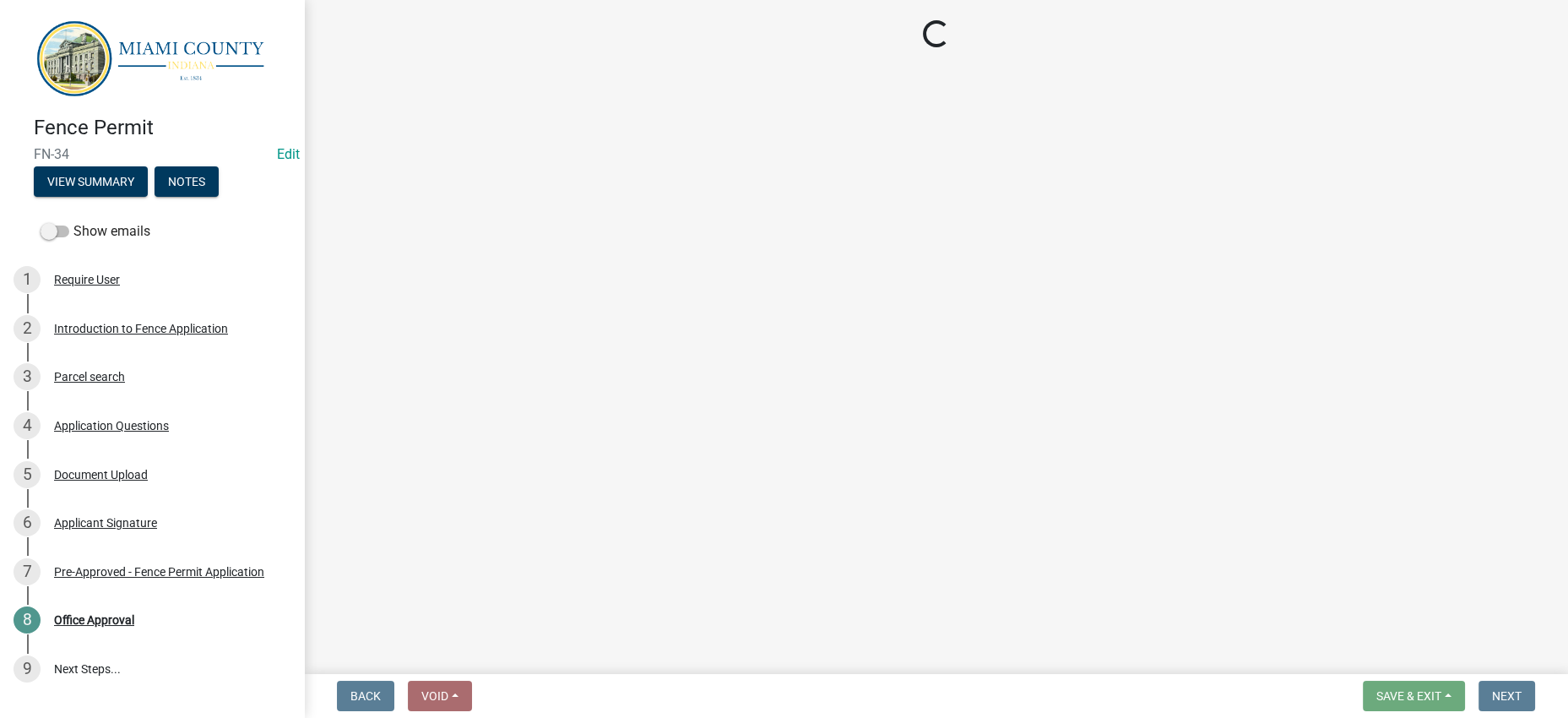
select select "3: 3"
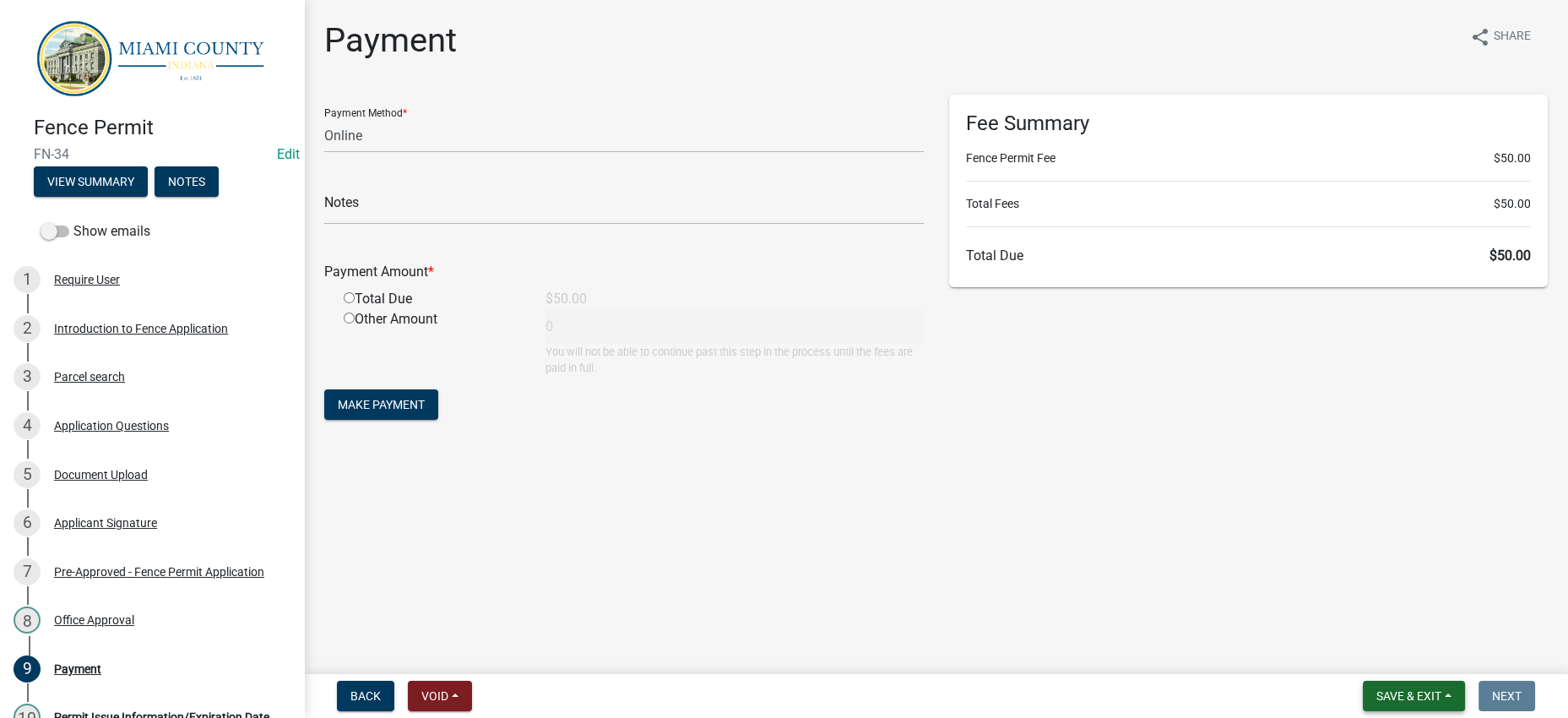
click at [1376, 689] on span "Save & Exit" at bounding box center [1408, 696] width 65 height 14
click at [1352, 639] on button "Save & Exit" at bounding box center [1398, 644] width 136 height 41
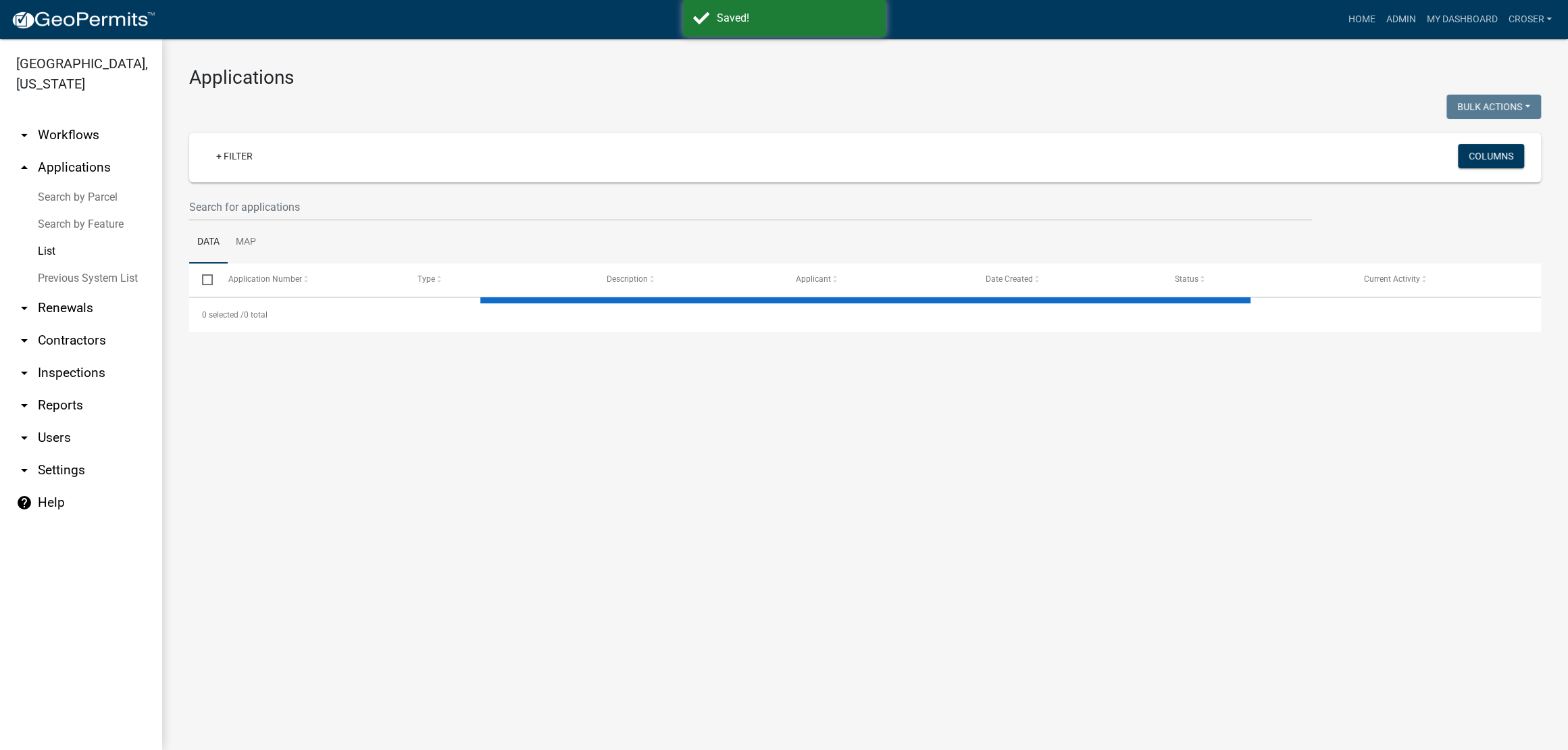
select select "3: 100"
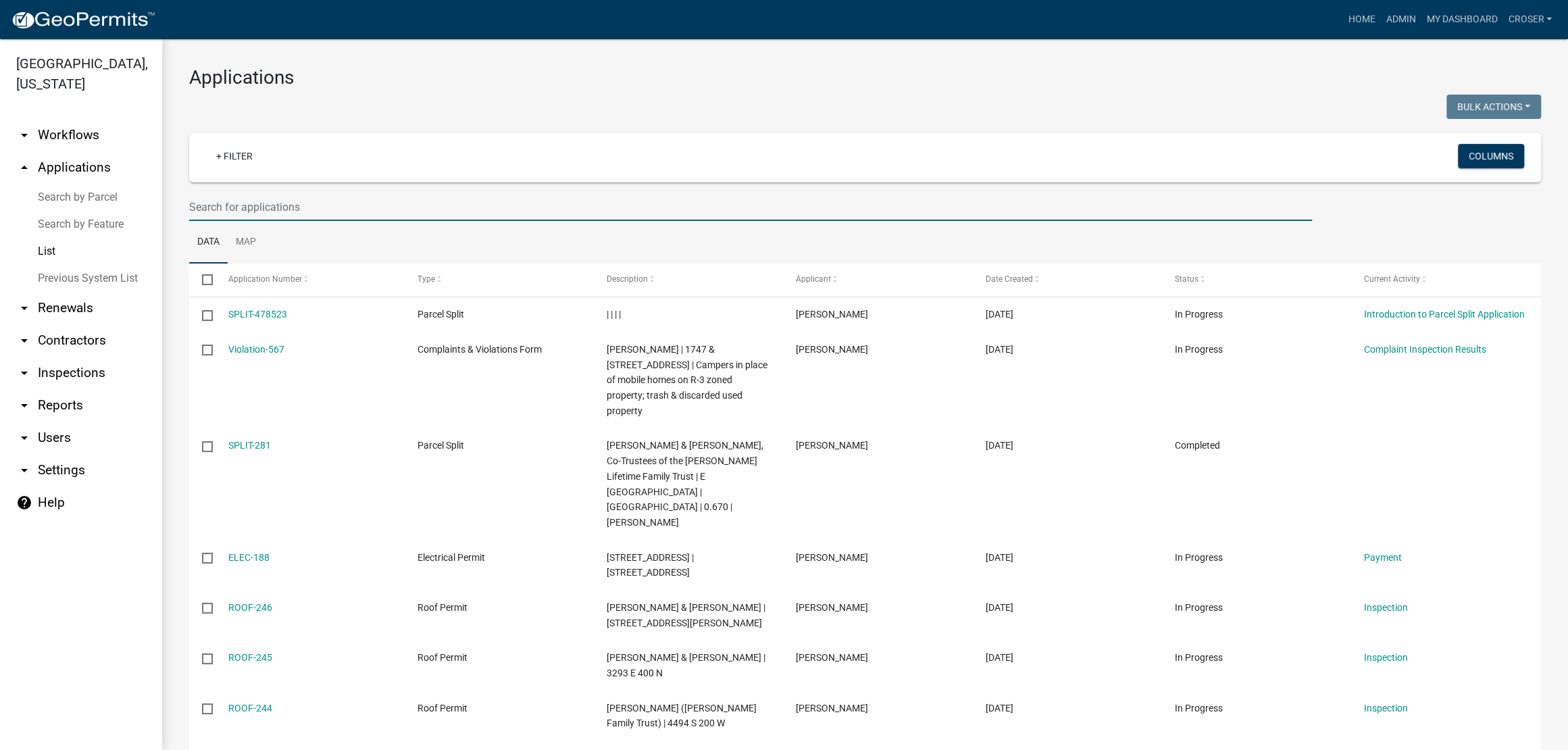
click at [471, 221] on input "text" at bounding box center [750, 207] width 1122 height 28
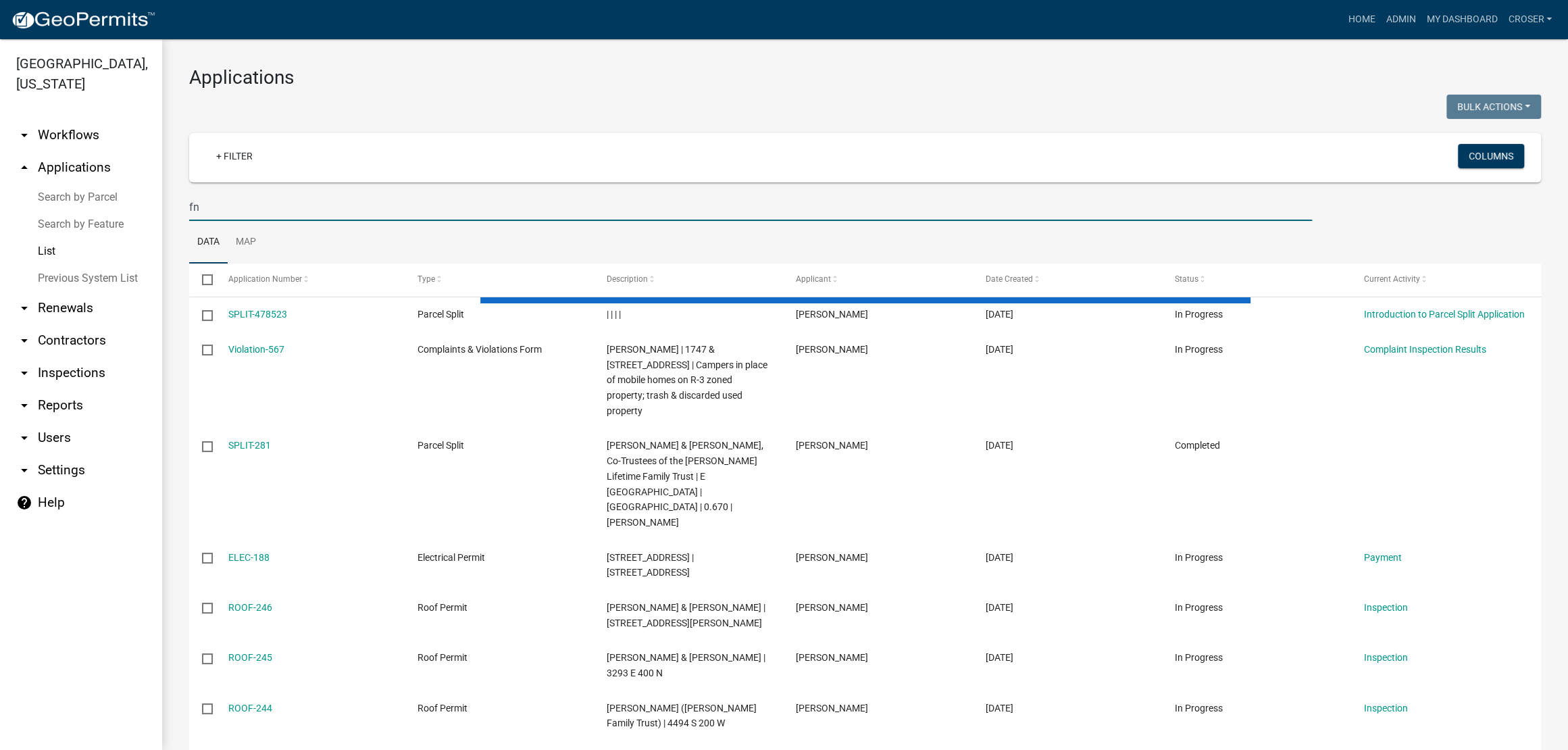
type input "fn"
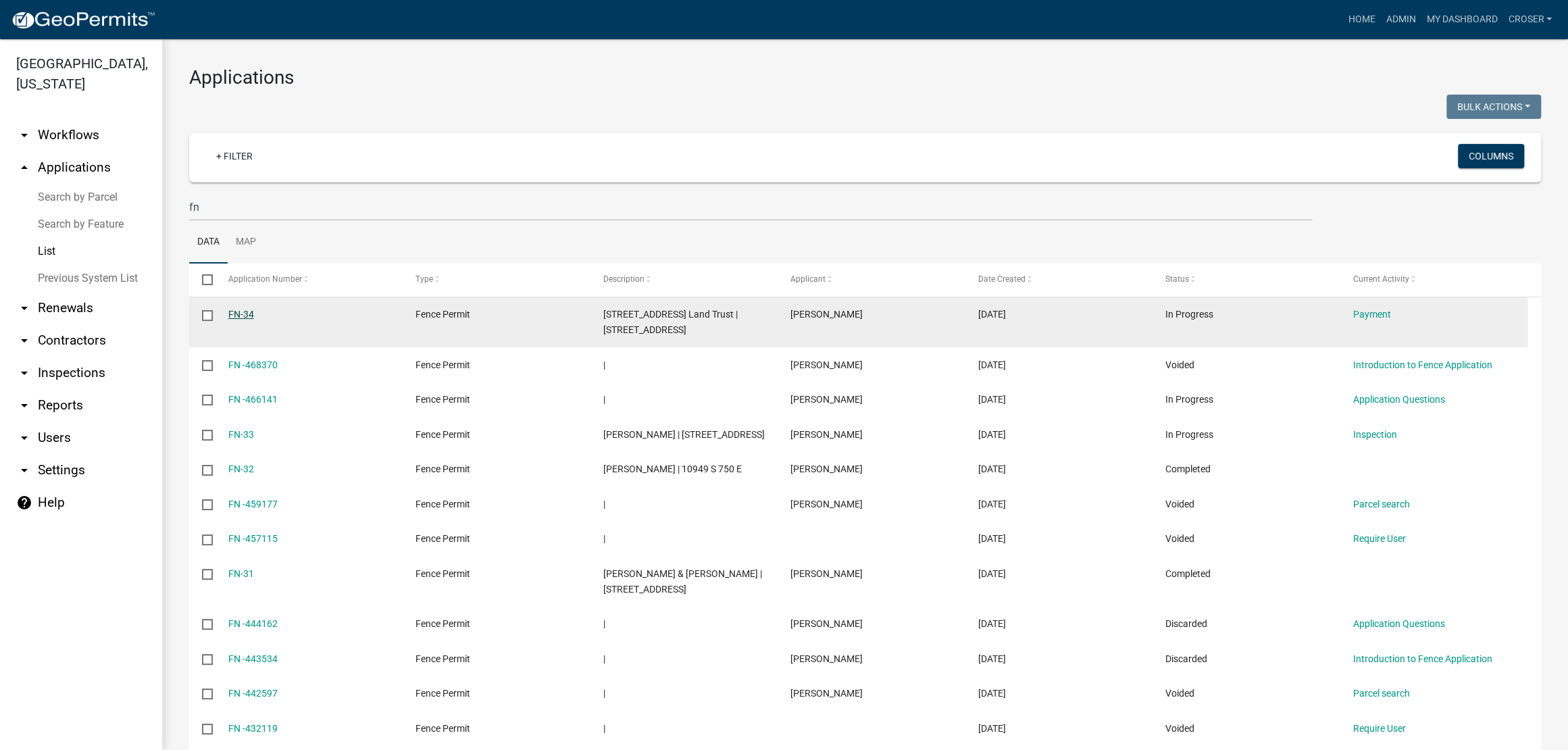
click at [247, 320] on link "FN-34" at bounding box center [241, 314] width 26 height 11
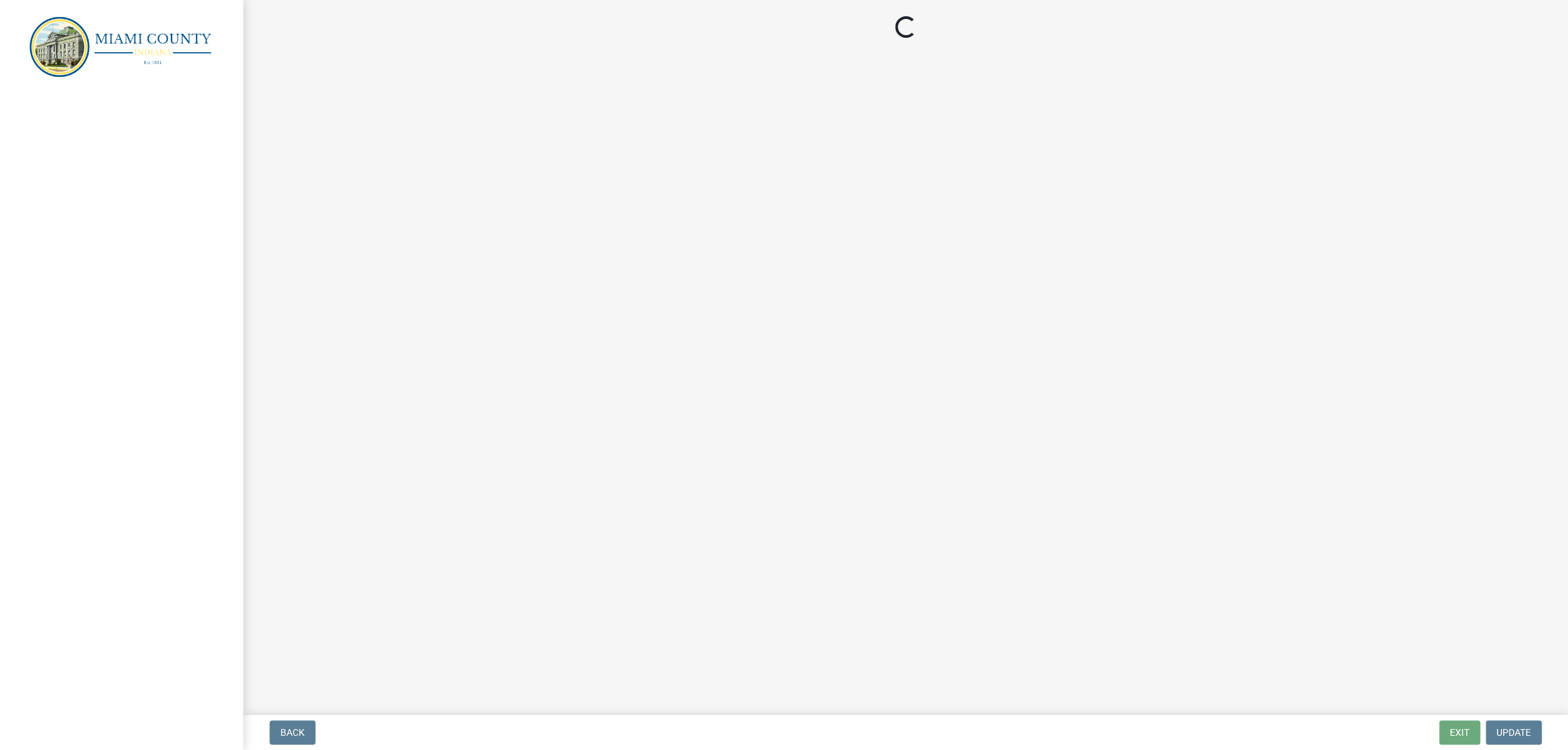
select select "3: 3"
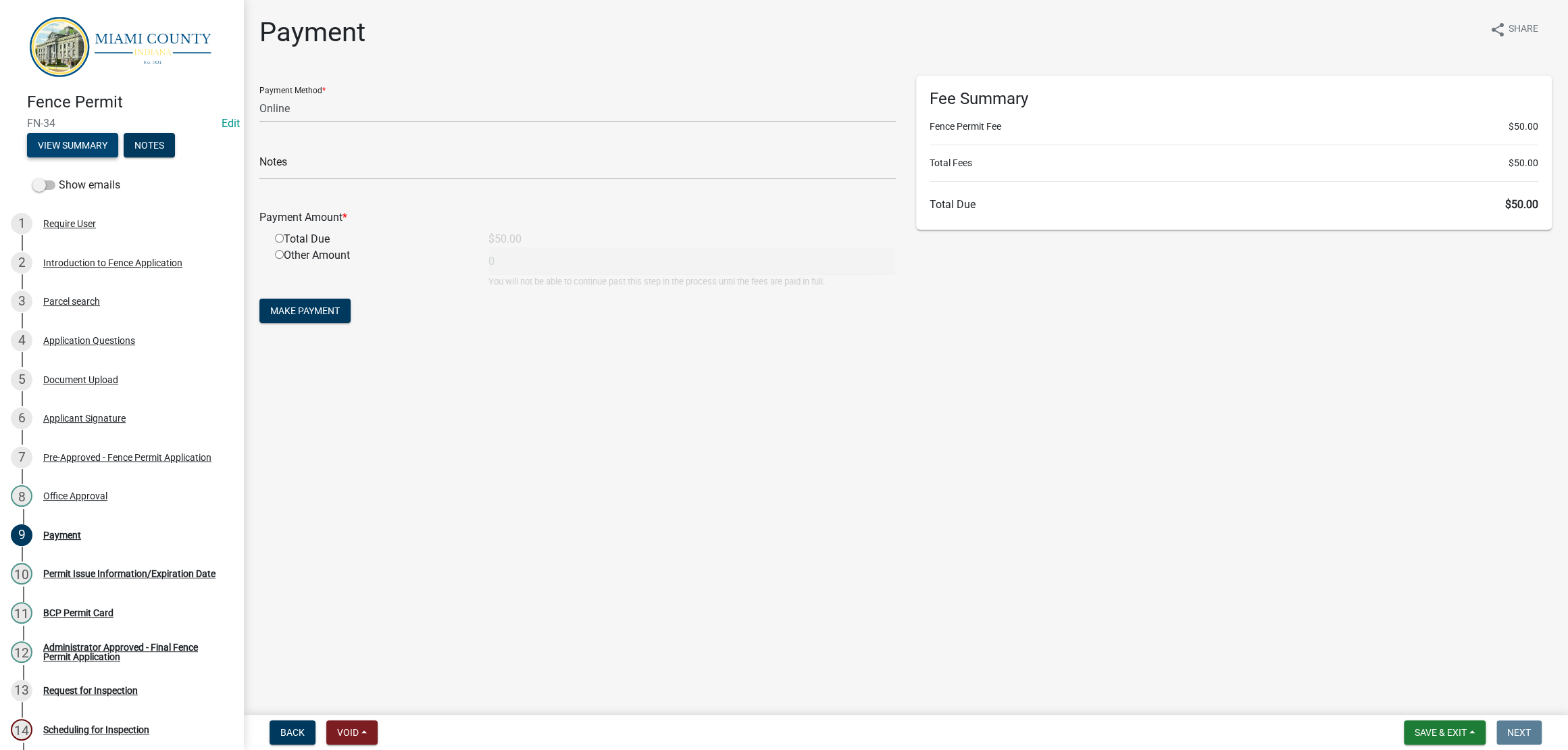
click at [118, 156] on button "View Summary" at bounding box center [72, 145] width 91 height 24
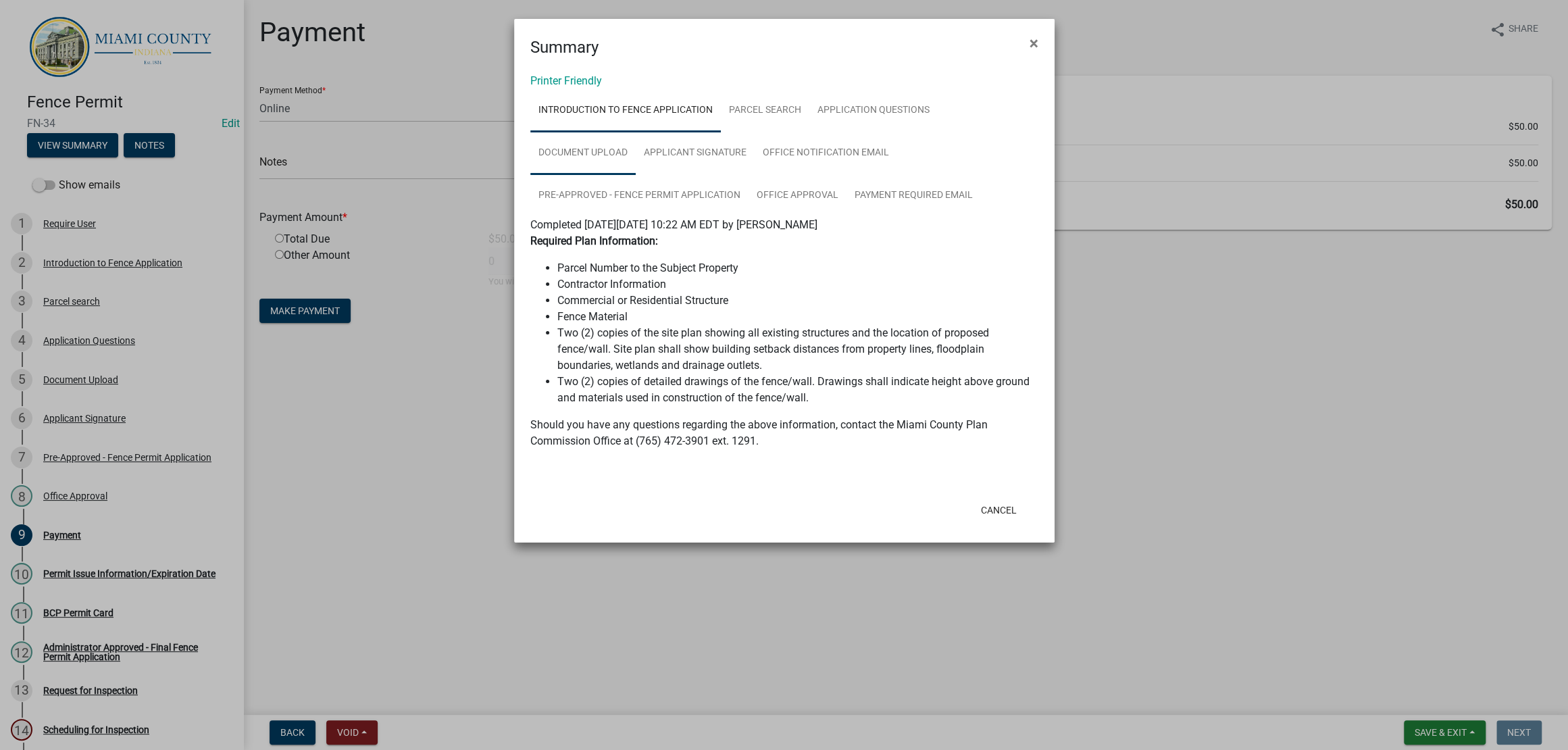
click at [636, 175] on link "Document Upload" at bounding box center [583, 154] width 106 height 43
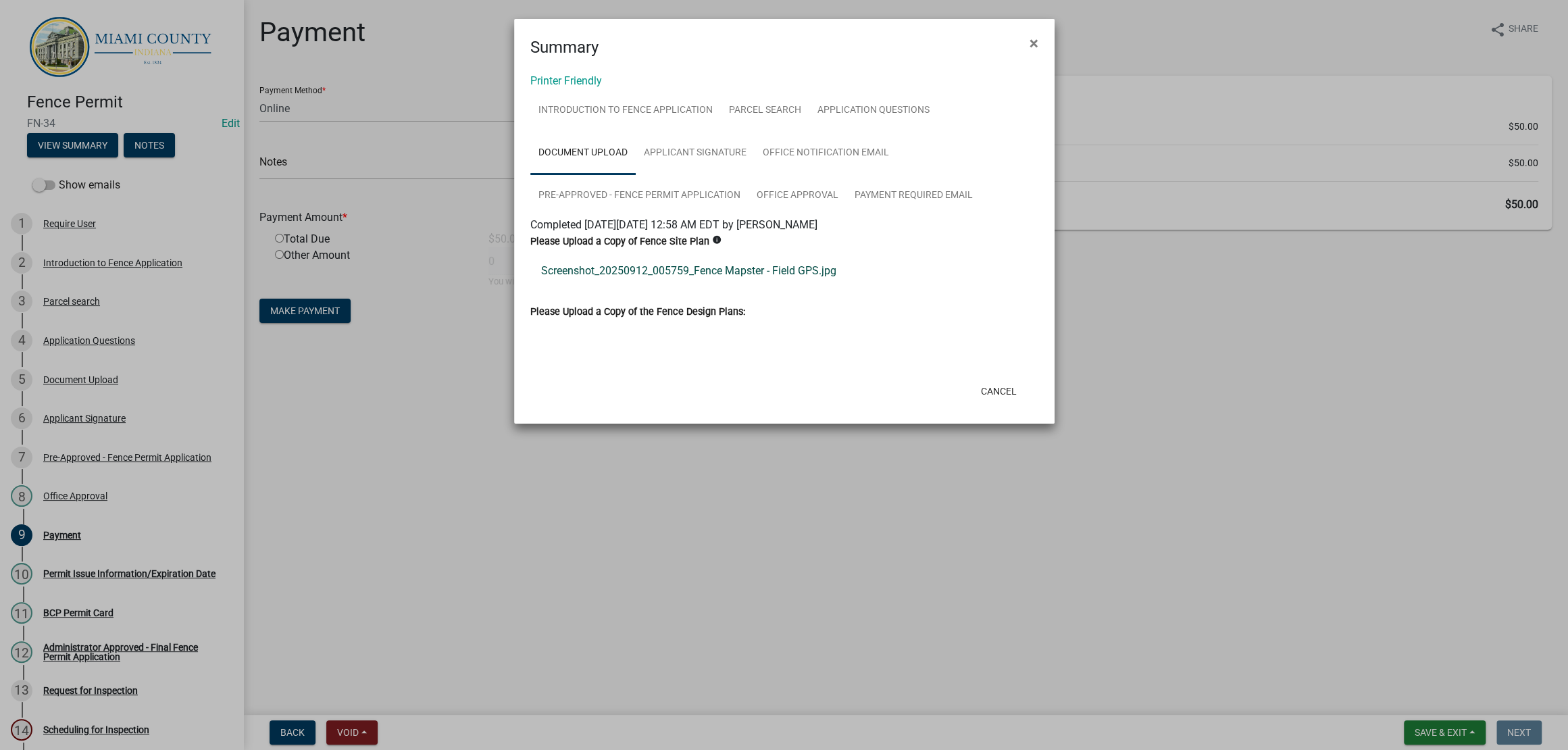
click at [664, 287] on link "Screenshot_20250912_005759_Fence Mapster - Field GPS.jpg" at bounding box center [784, 270] width 508 height 33
click at [1018, 403] on button "Cancel" at bounding box center [999, 391] width 58 height 24
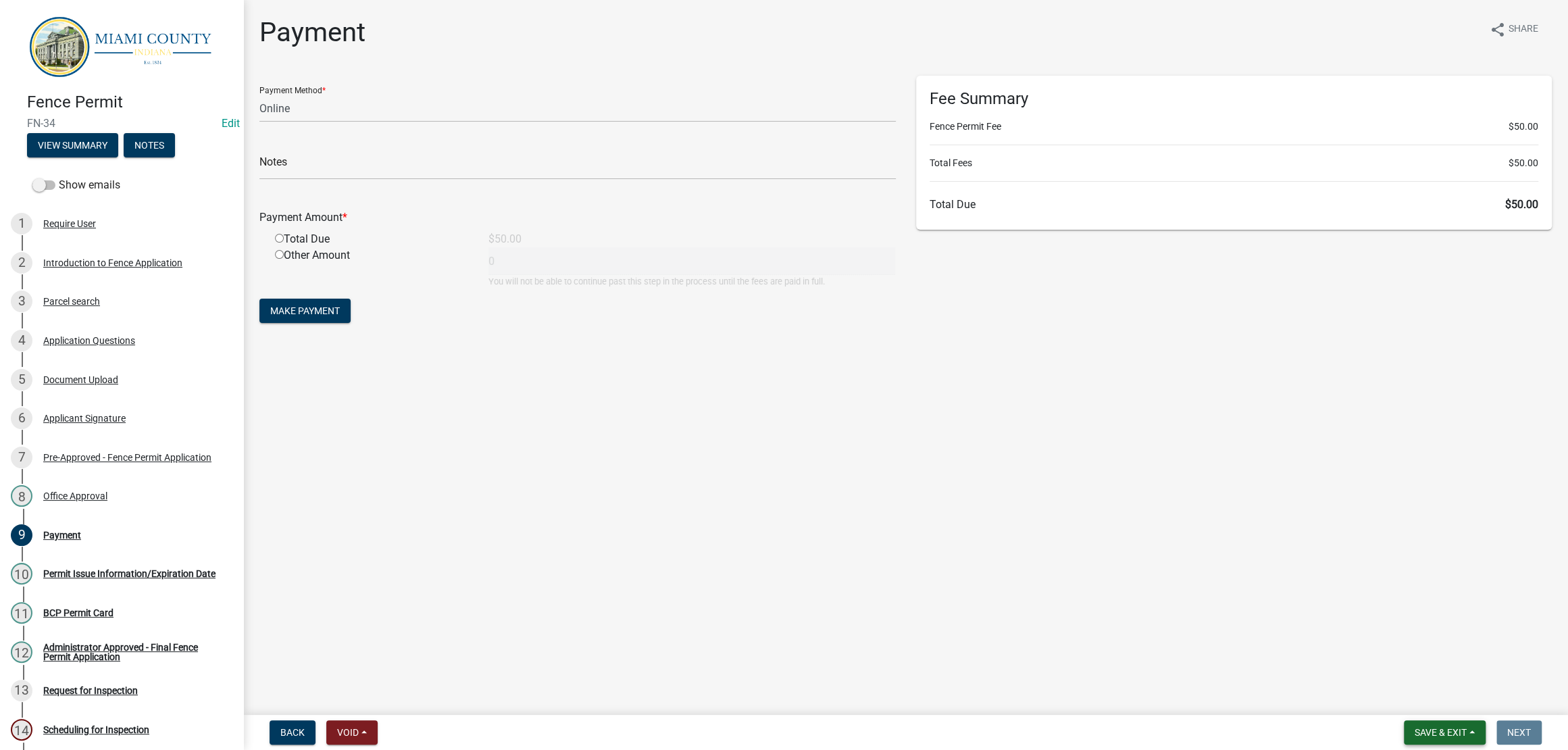
click at [1428, 728] on span "Save & Exit" at bounding box center [1440, 733] width 52 height 11
click at [1421, 678] on button "Save & Exit" at bounding box center [1432, 691] width 108 height 33
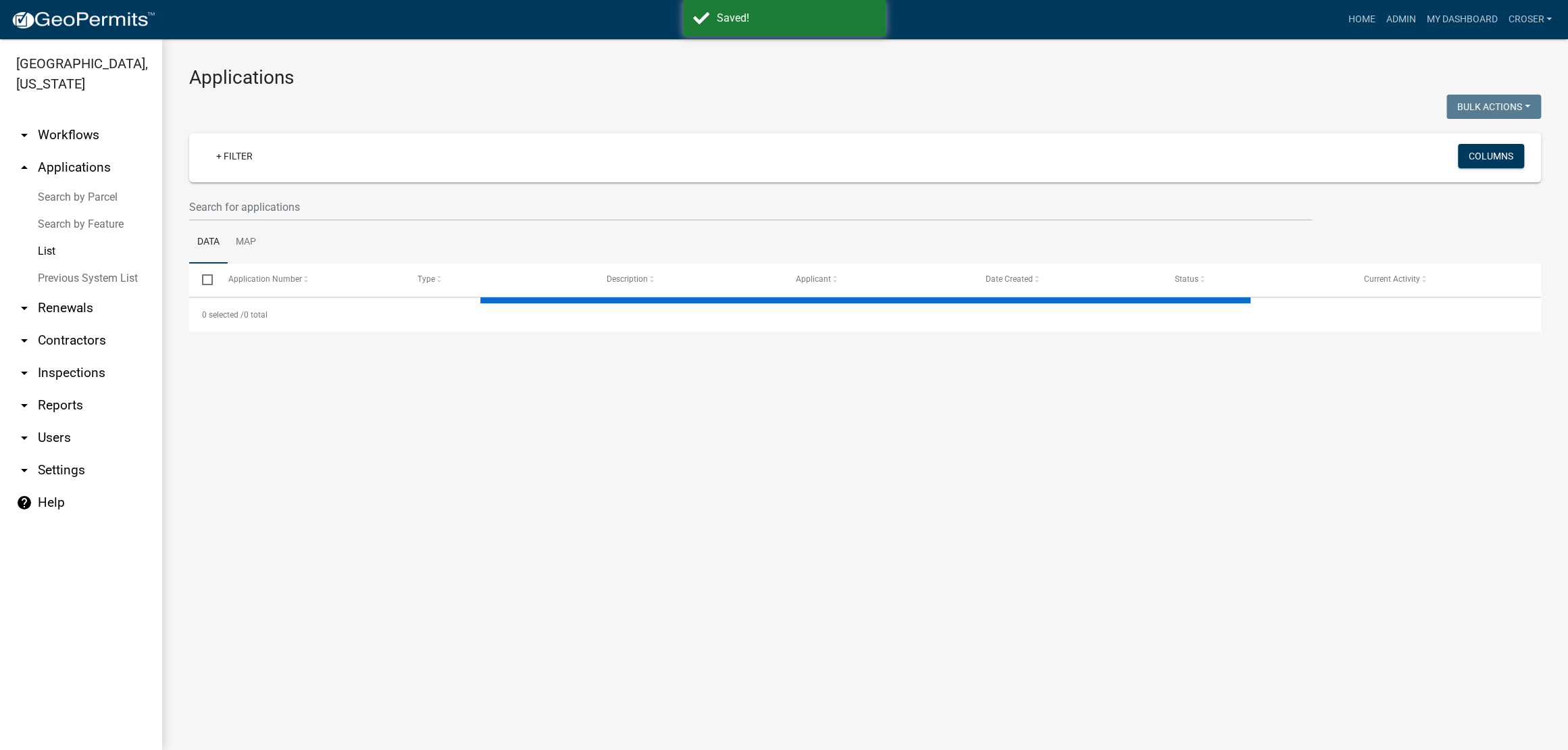
select select "3: 100"
